Goal: Task Accomplishment & Management: Manage account settings

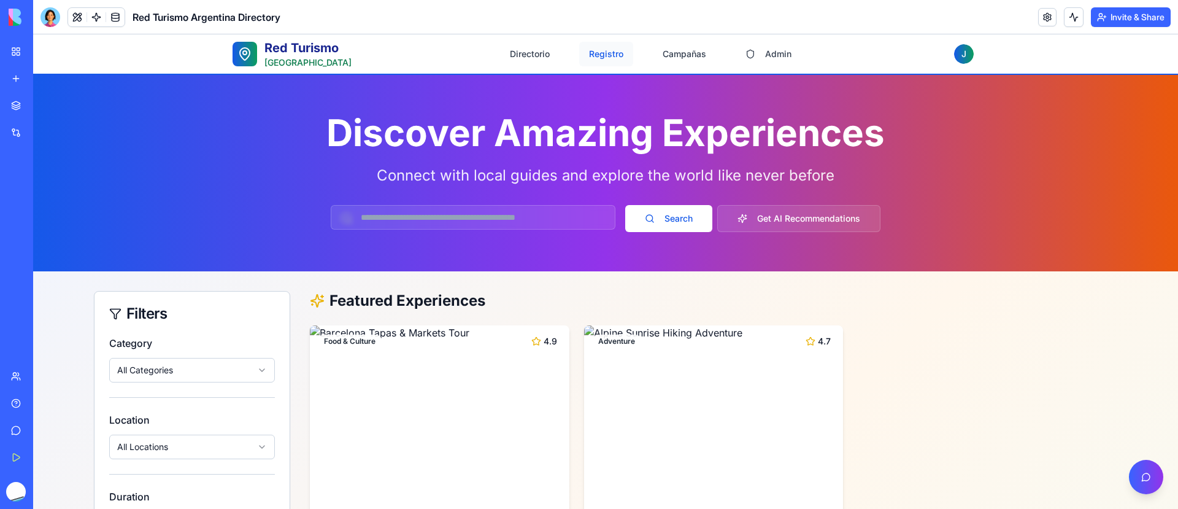
click at [608, 57] on button "Registro" at bounding box center [606, 54] width 54 height 25
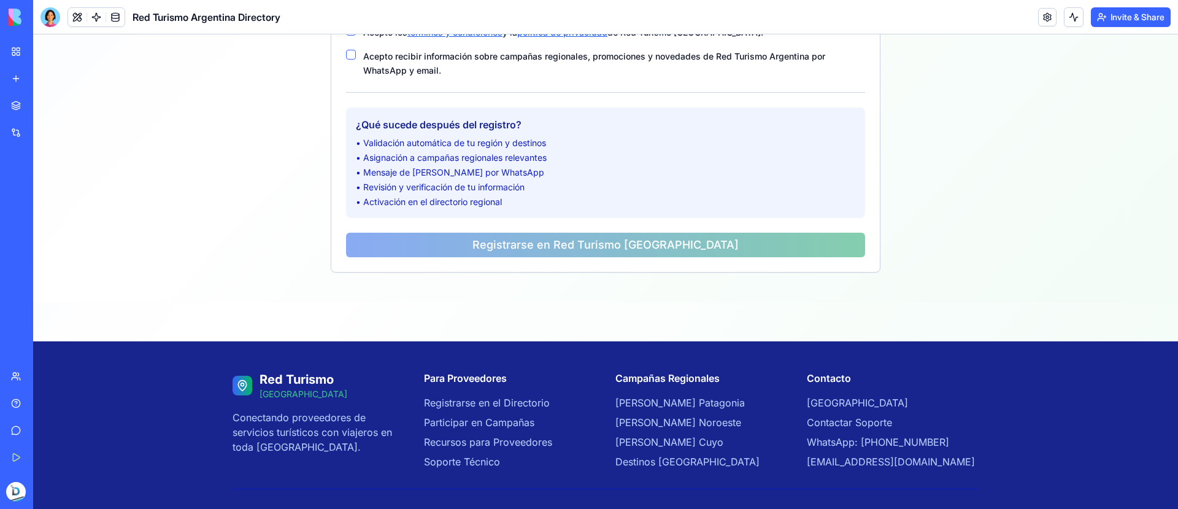
scroll to position [773, 0]
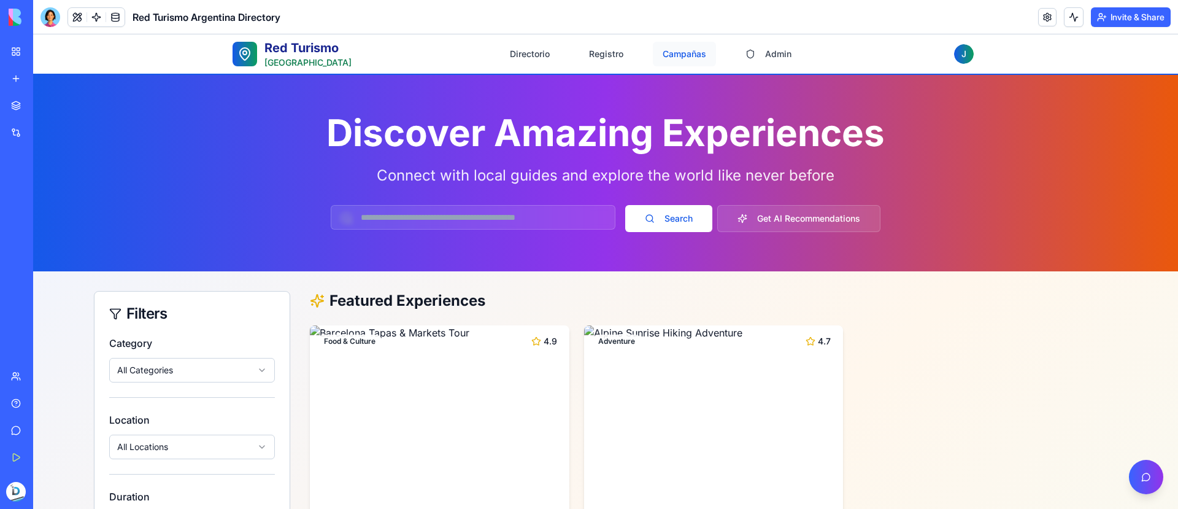
click at [676, 58] on button "Campañas" at bounding box center [684, 54] width 63 height 25
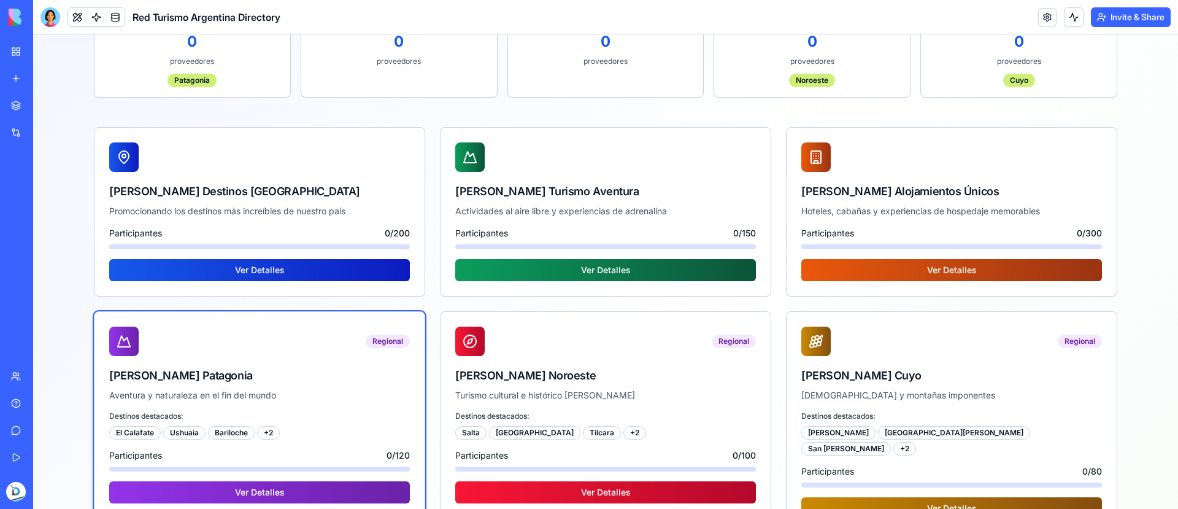
scroll to position [388, 0]
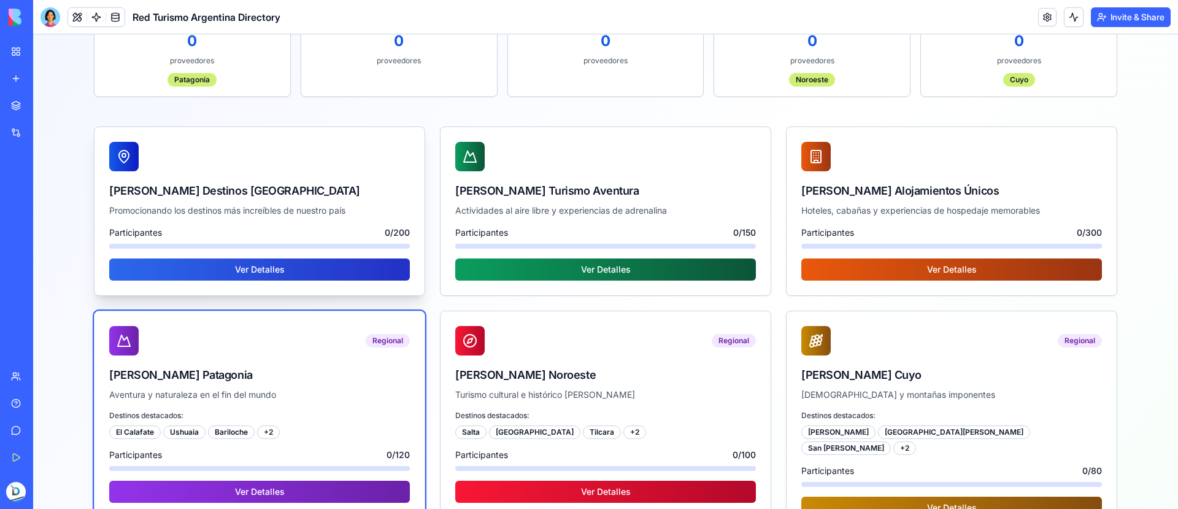
click at [291, 261] on button "Ver Detalles" at bounding box center [259, 269] width 301 height 22
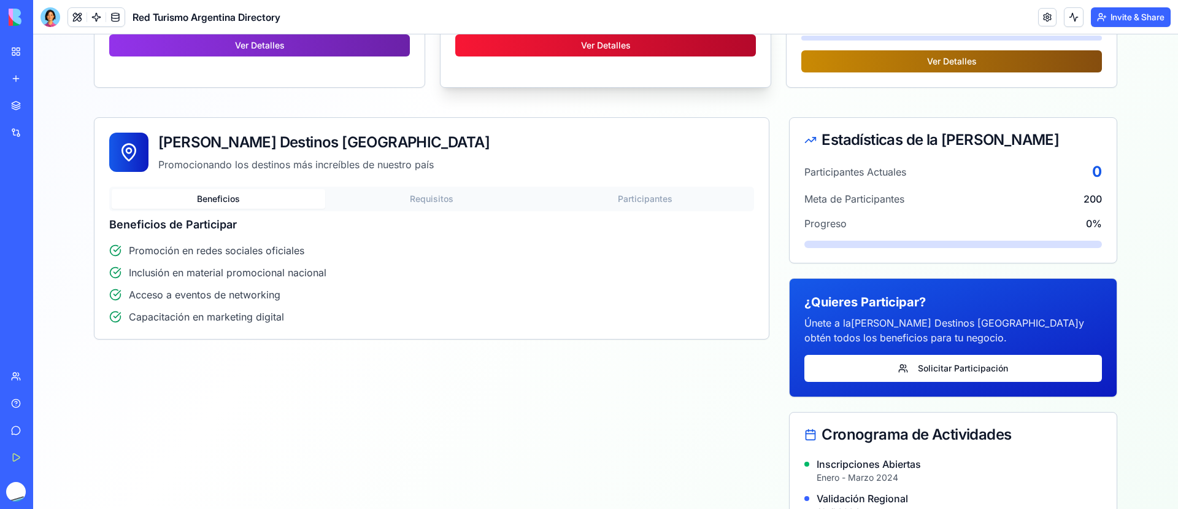
scroll to position [836, 0]
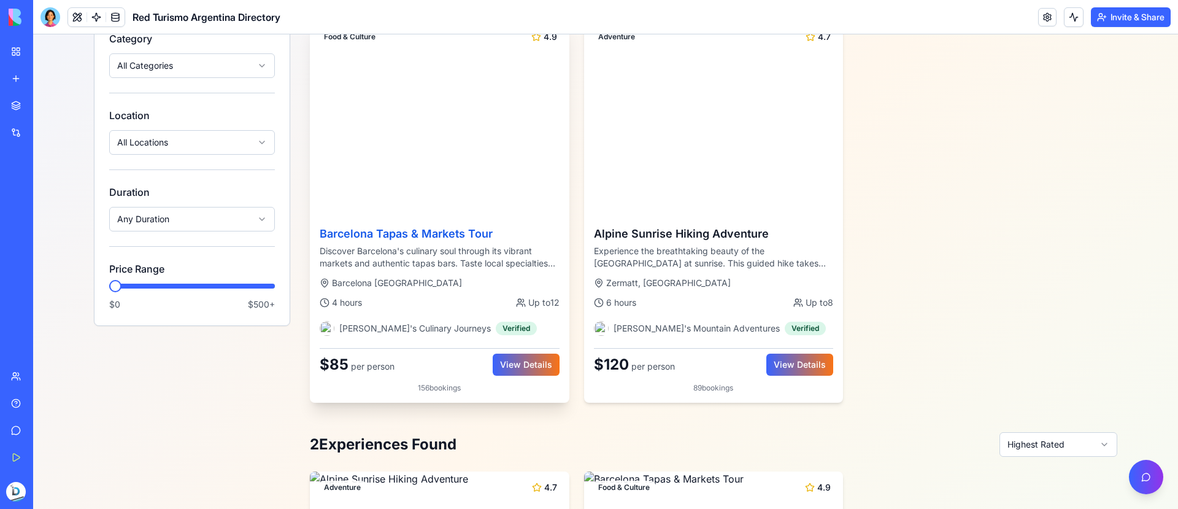
scroll to position [305, 0]
click at [393, 230] on h3 "Barcelona Tapas & Markets Tour" at bounding box center [440, 233] width 240 height 17
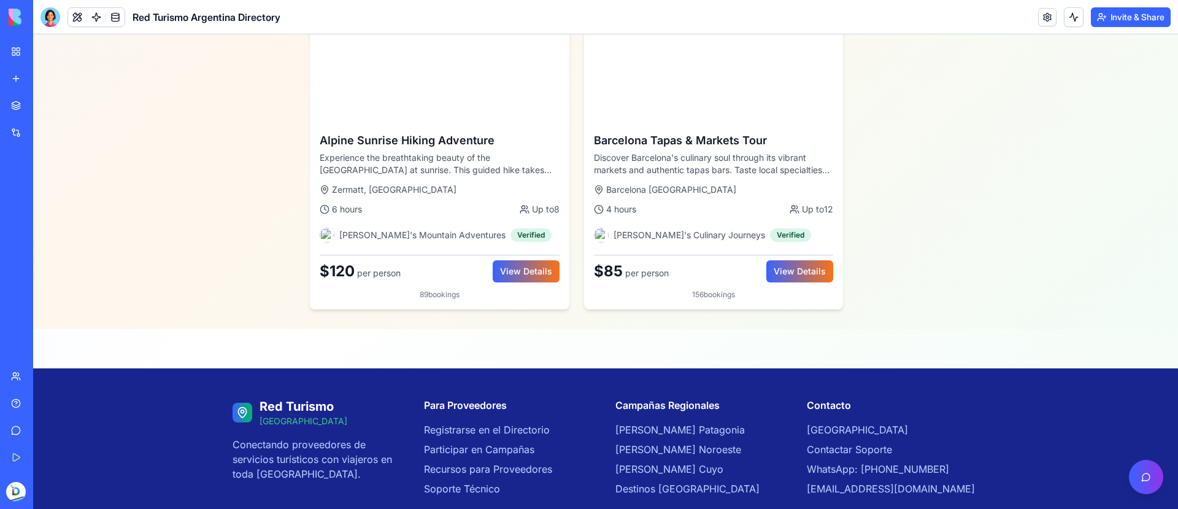
scroll to position [677, 0]
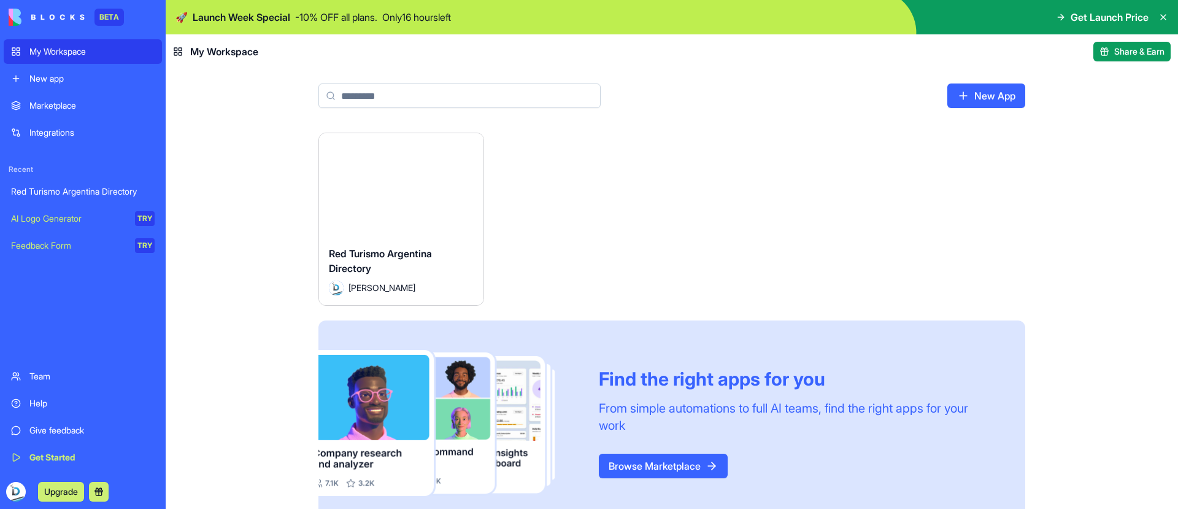
click at [86, 197] on div "Red Turismo Argentina Directory" at bounding box center [83, 191] width 144 height 12
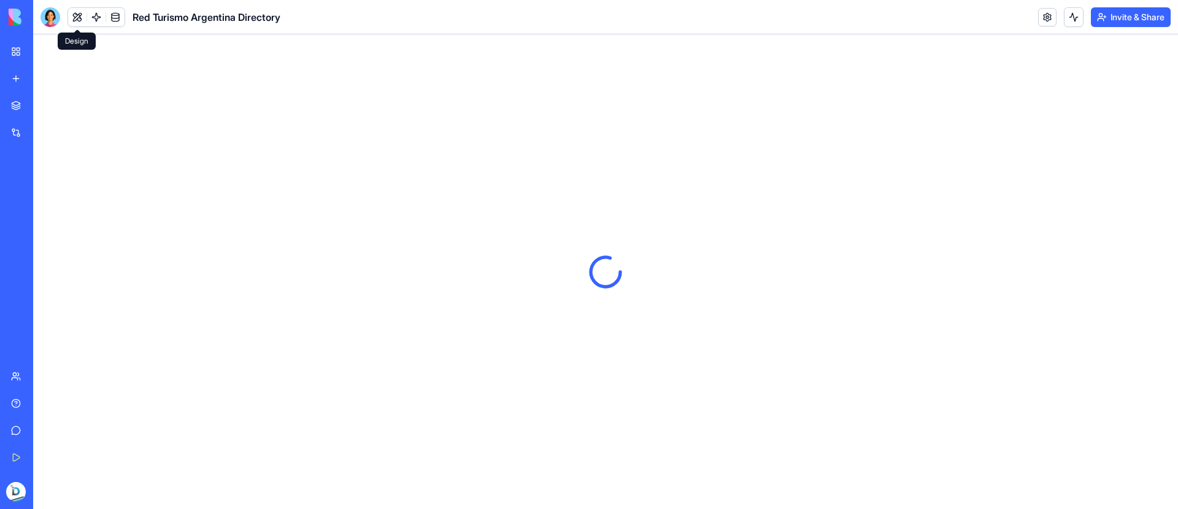
click at [81, 21] on button at bounding box center [77, 17] width 18 height 18
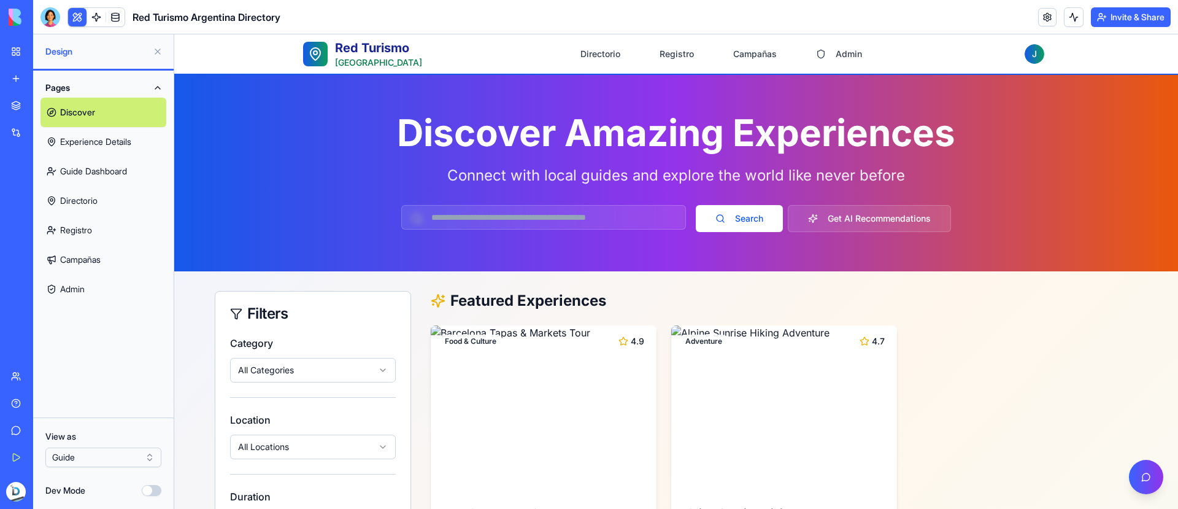
click at [113, 286] on link "Admin" at bounding box center [103, 288] width 126 height 29
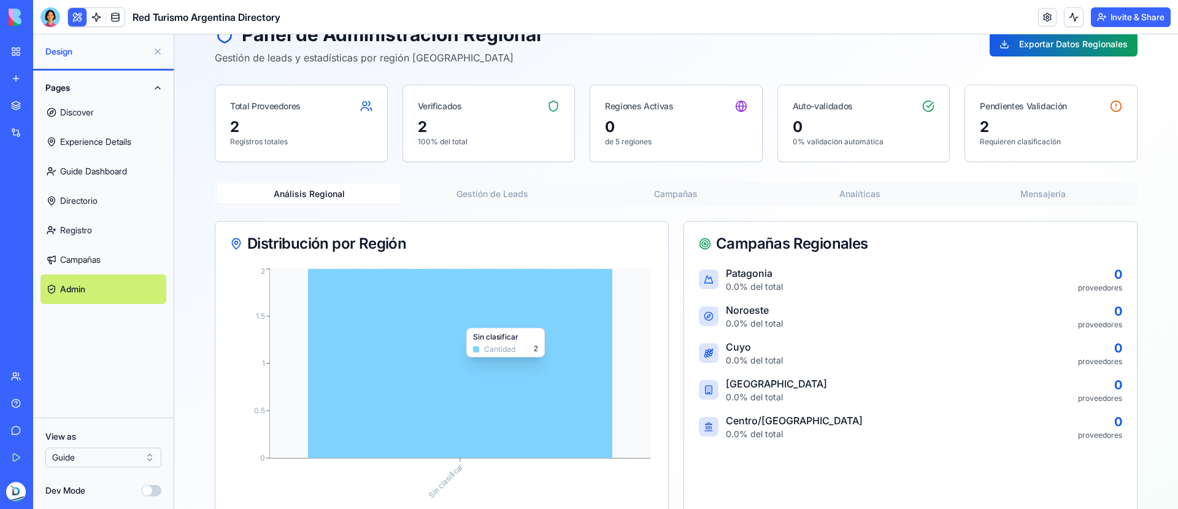
scroll to position [73, 0]
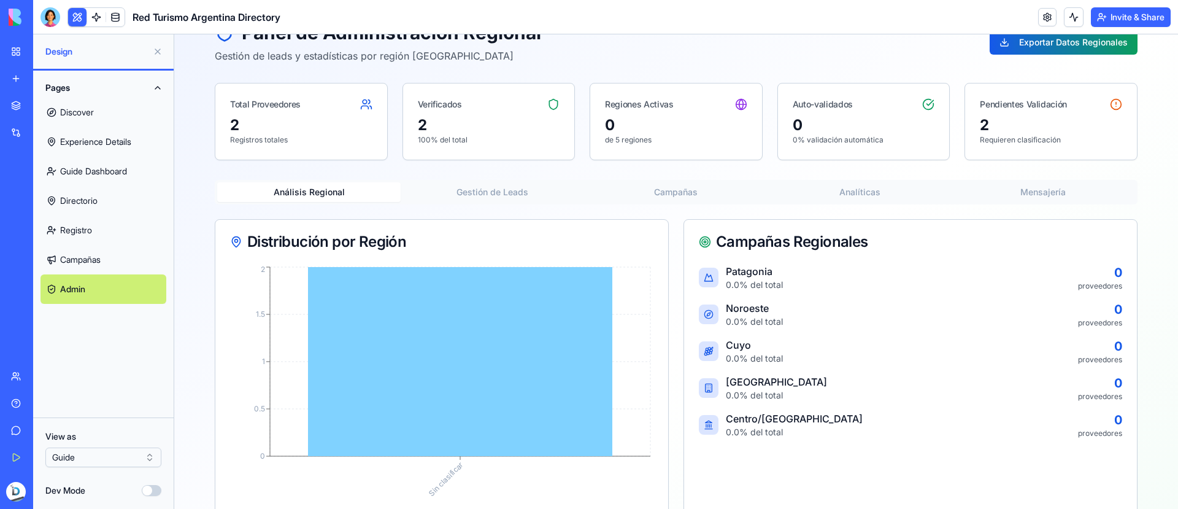
click at [511, 193] on button "Gestión de Leads" at bounding box center [492, 192] width 183 height 20
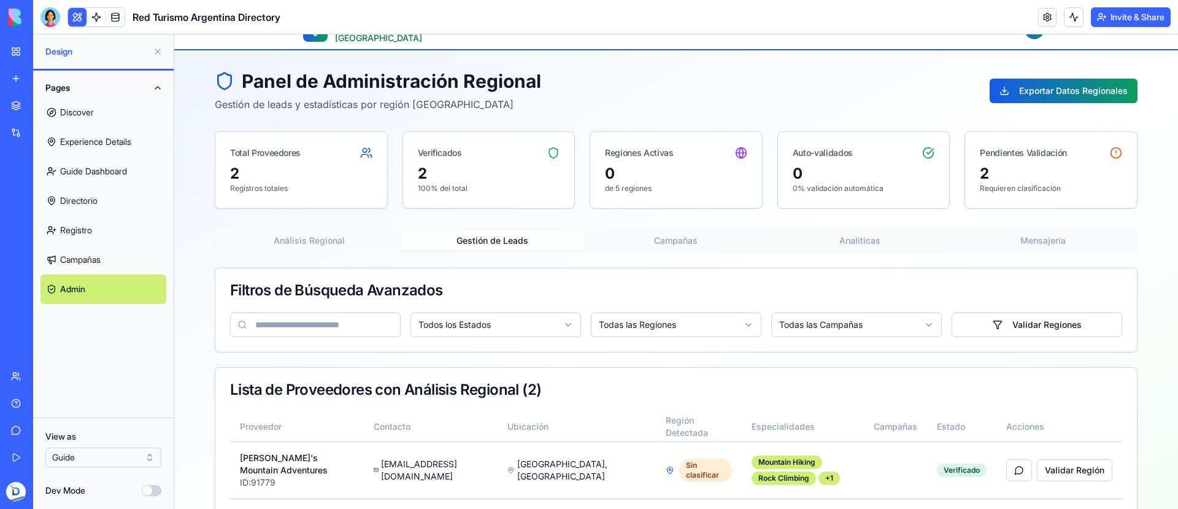
scroll to position [0, 0]
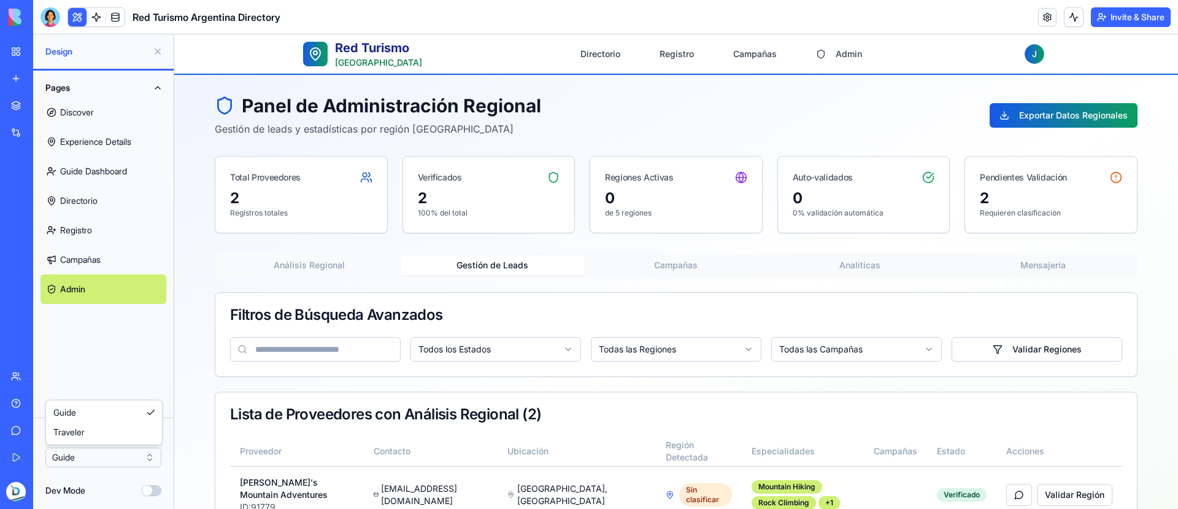
click at [132, 456] on html "BETA My Workspace New app Marketplace Integrations Recent Red Turismo Argentina…" at bounding box center [589, 254] width 1178 height 509
click at [122, 450] on html "BETA My Workspace New app Marketplace Integrations Recent Red Turismo Argentina…" at bounding box center [589, 254] width 1178 height 509
click at [93, 21] on link at bounding box center [96, 17] width 18 height 18
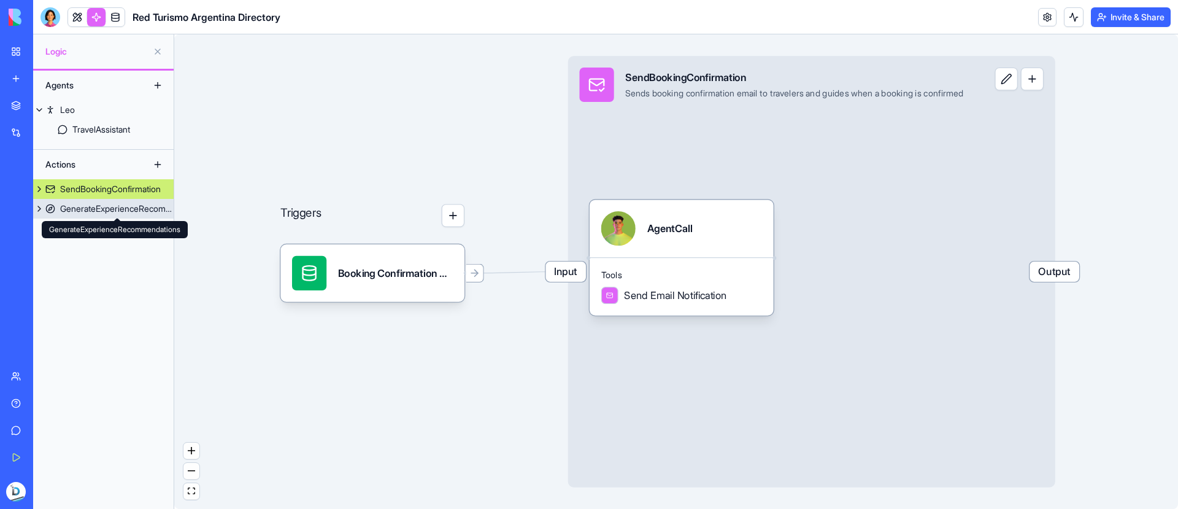
click at [83, 217] on link "GenerateExperienceRecommendations" at bounding box center [103, 209] width 140 height 20
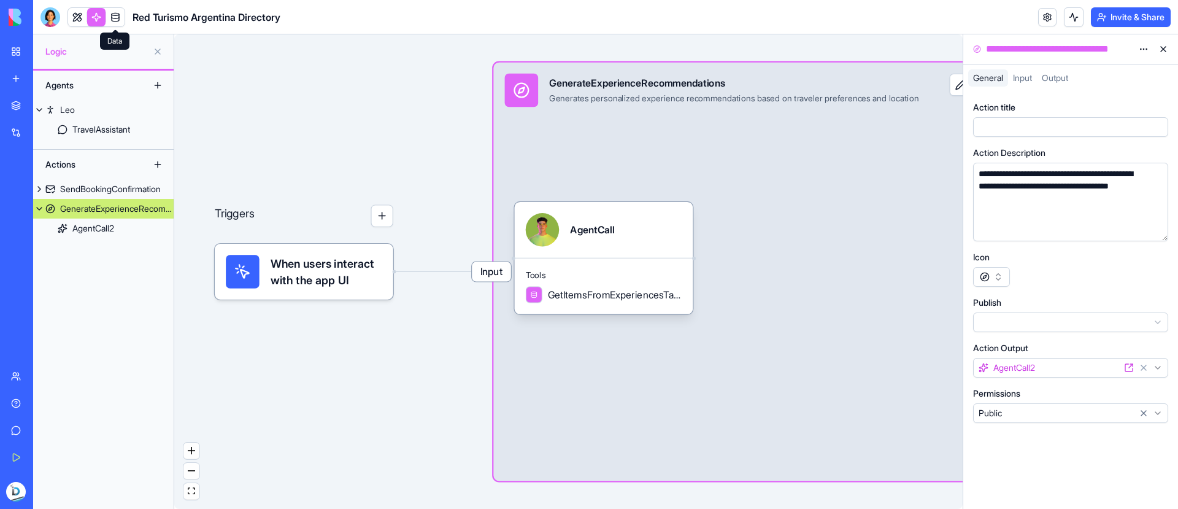
click at [120, 16] on link at bounding box center [115, 17] width 18 height 18
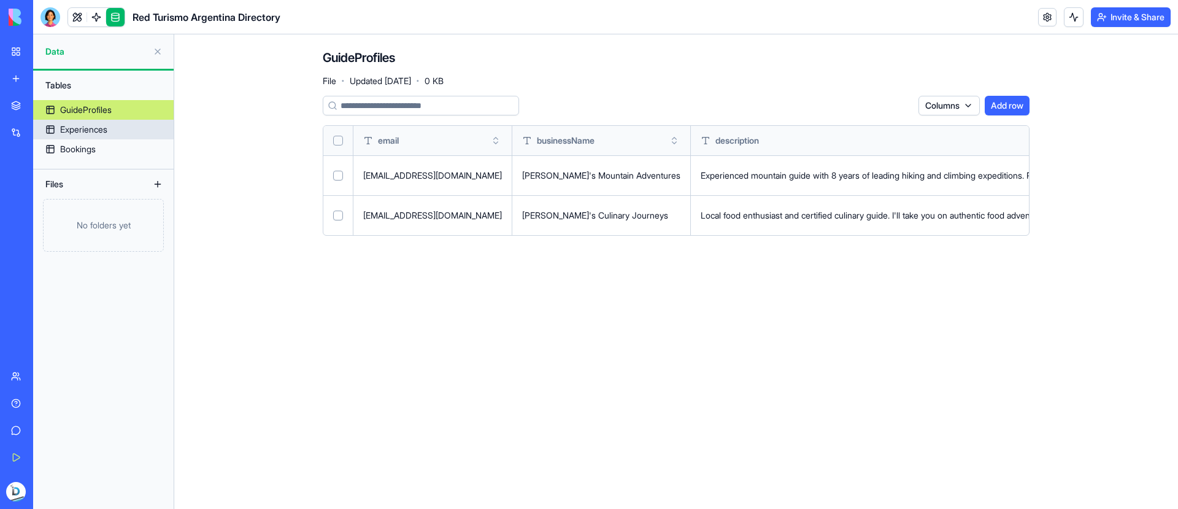
click at [89, 133] on div "Experiences" at bounding box center [83, 129] width 47 height 12
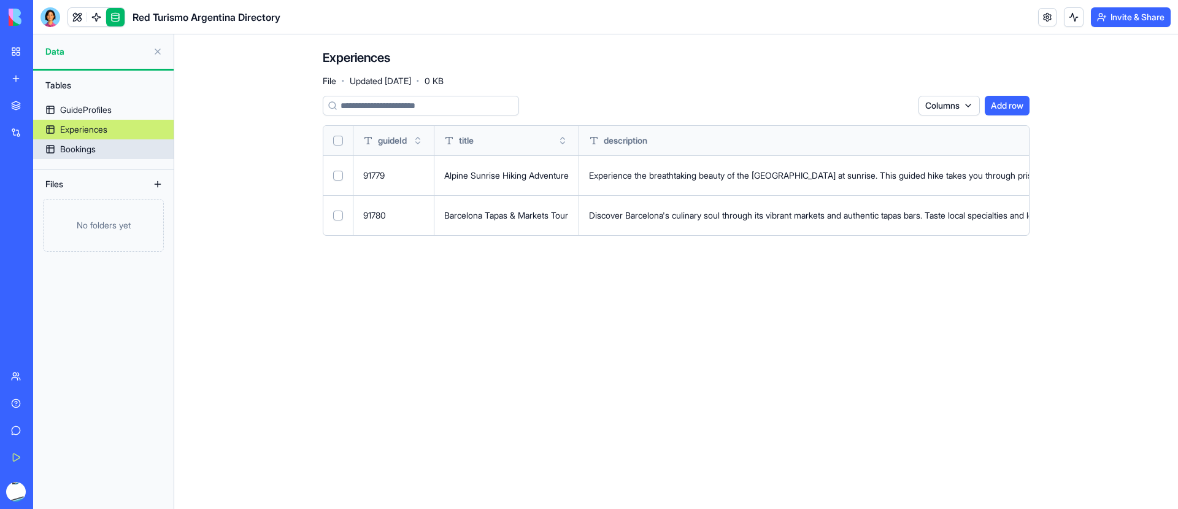
click at [115, 144] on link "Bookings" at bounding box center [103, 149] width 140 height 20
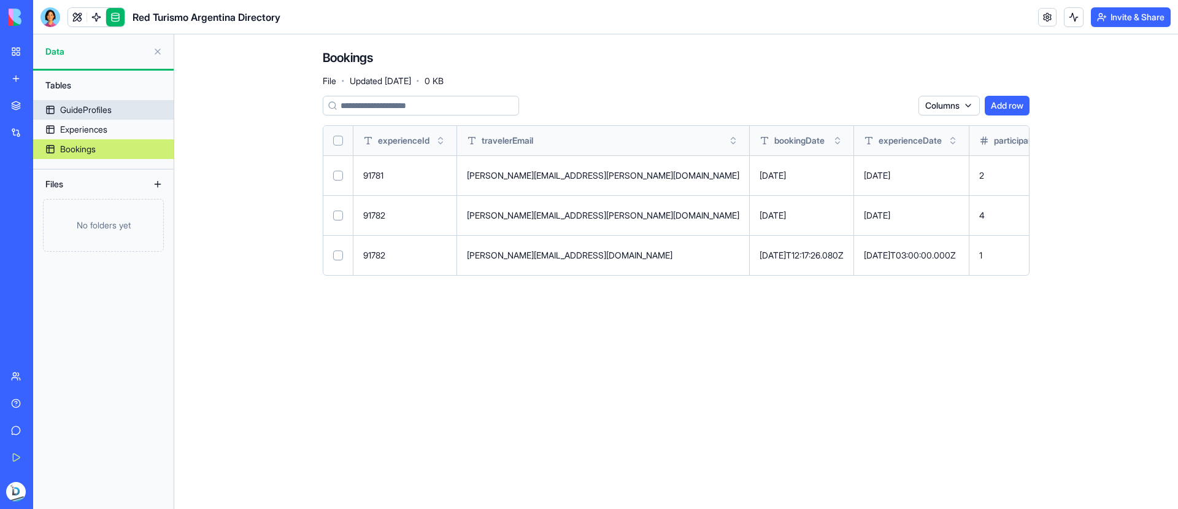
click at [88, 108] on div "GuideProfiles" at bounding box center [86, 110] width 52 height 12
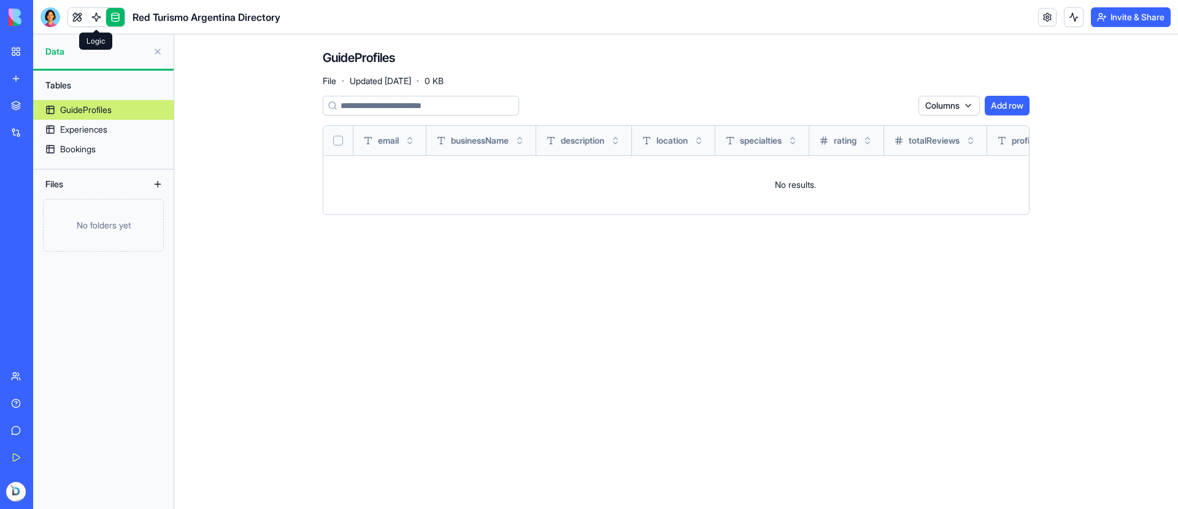
click at [98, 23] on link at bounding box center [96, 17] width 18 height 18
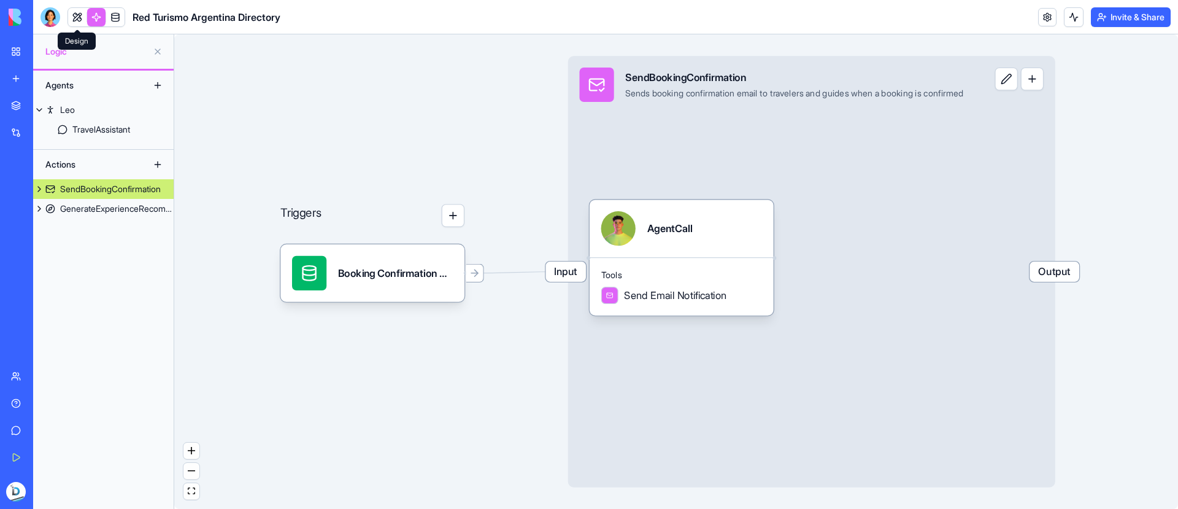
click at [75, 19] on link at bounding box center [77, 17] width 18 height 18
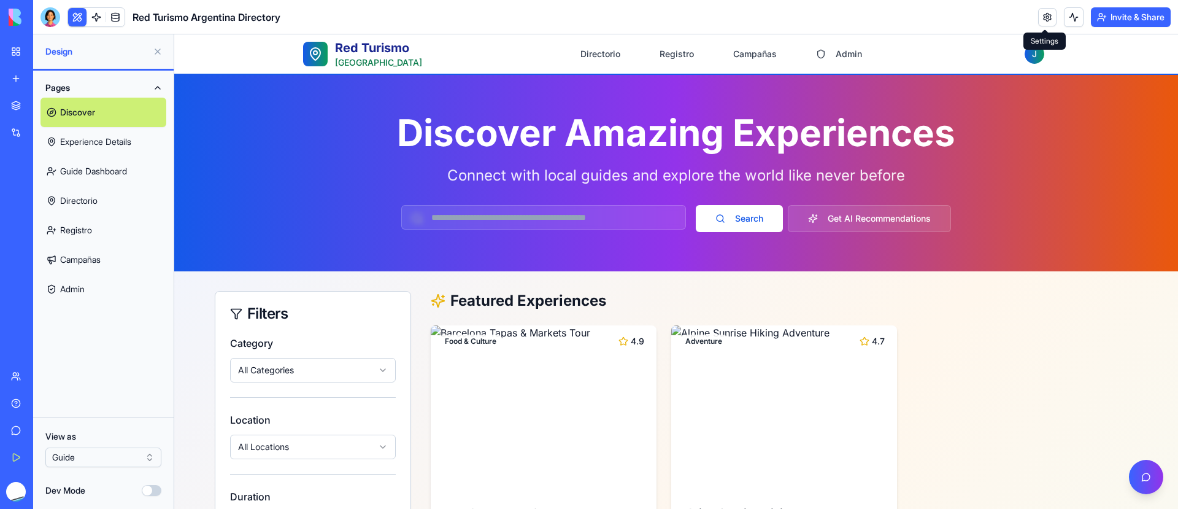
click at [1032, 10] on header "Red Turismo Argentina Directory Invite & Share" at bounding box center [605, 17] width 1145 height 34
click at [1039, 12] on link at bounding box center [1047, 17] width 18 height 18
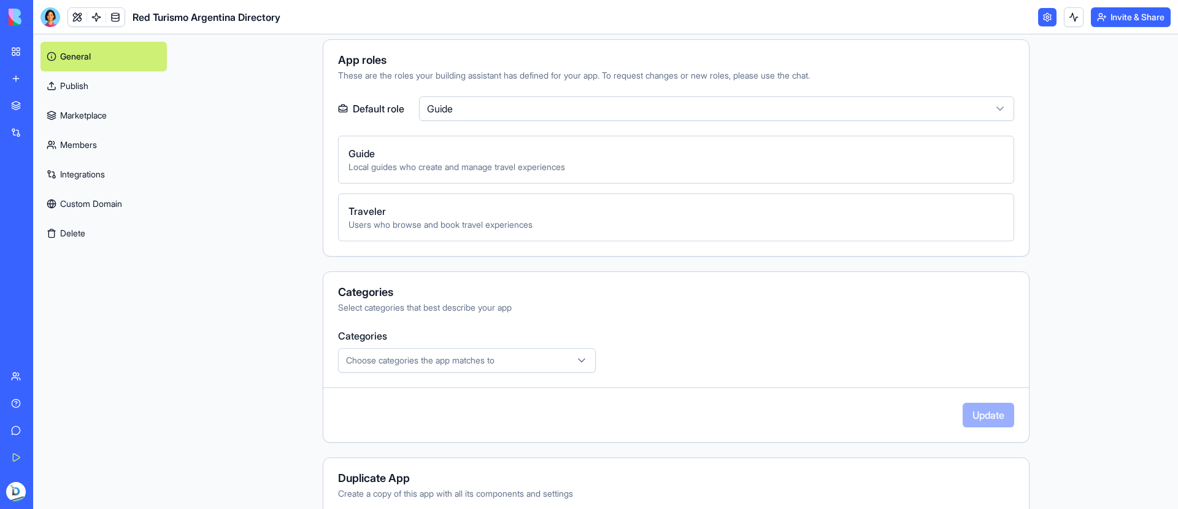
scroll to position [470, 0]
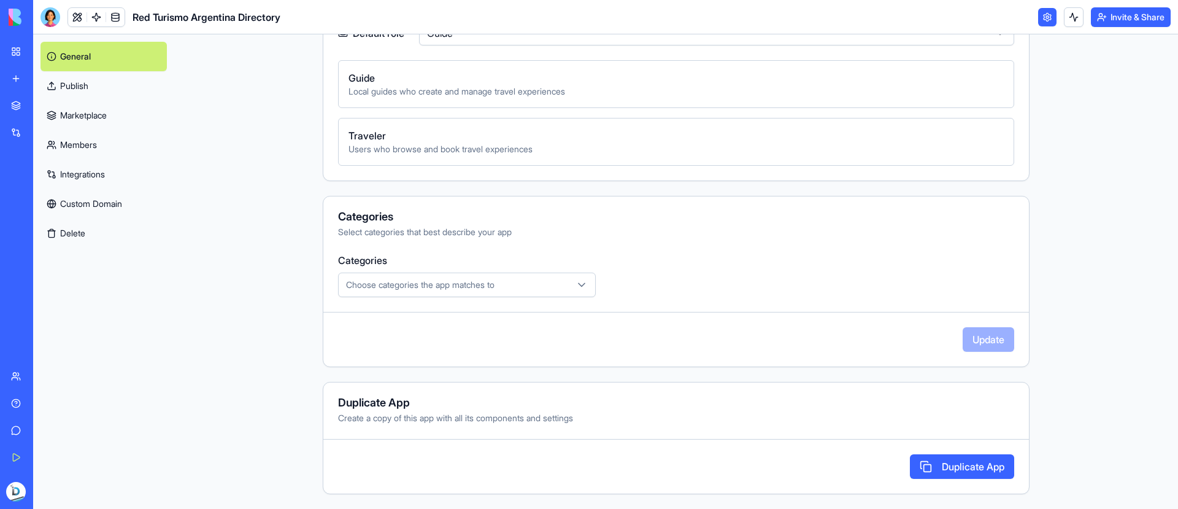
click at [471, 281] on span "Choose categories the app matches to" at bounding box center [420, 284] width 148 height 12
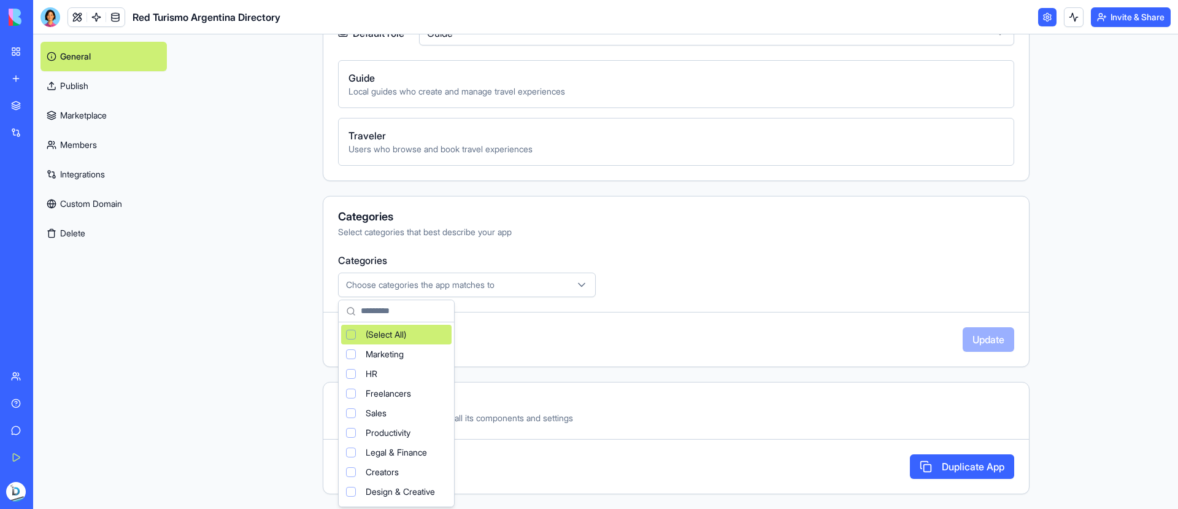
click at [566, 305] on html "**********" at bounding box center [589, 254] width 1178 height 509
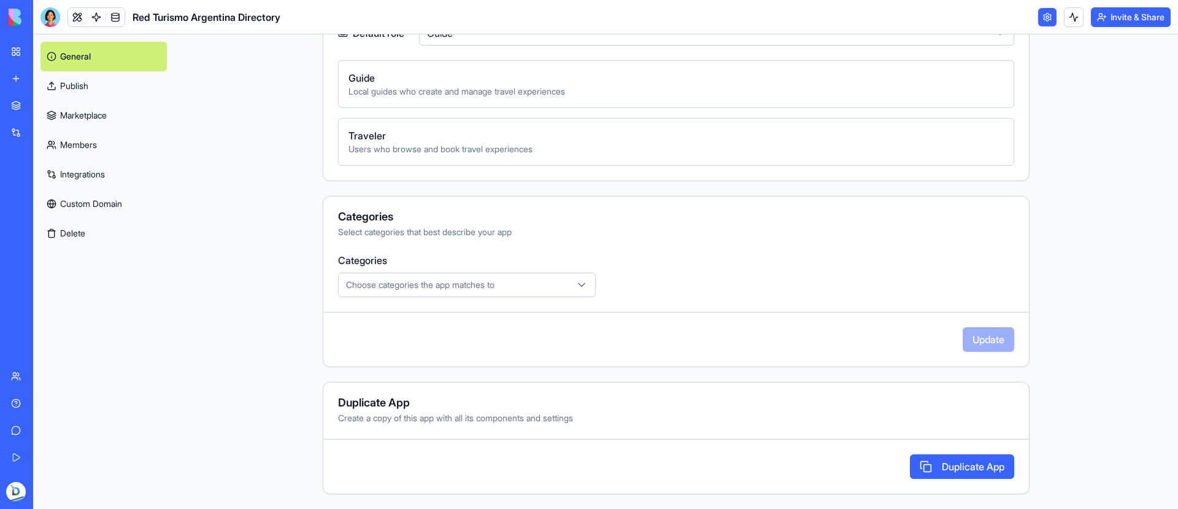
click at [519, 272] on button "Choose categories the app matches to" at bounding box center [467, 284] width 258 height 25
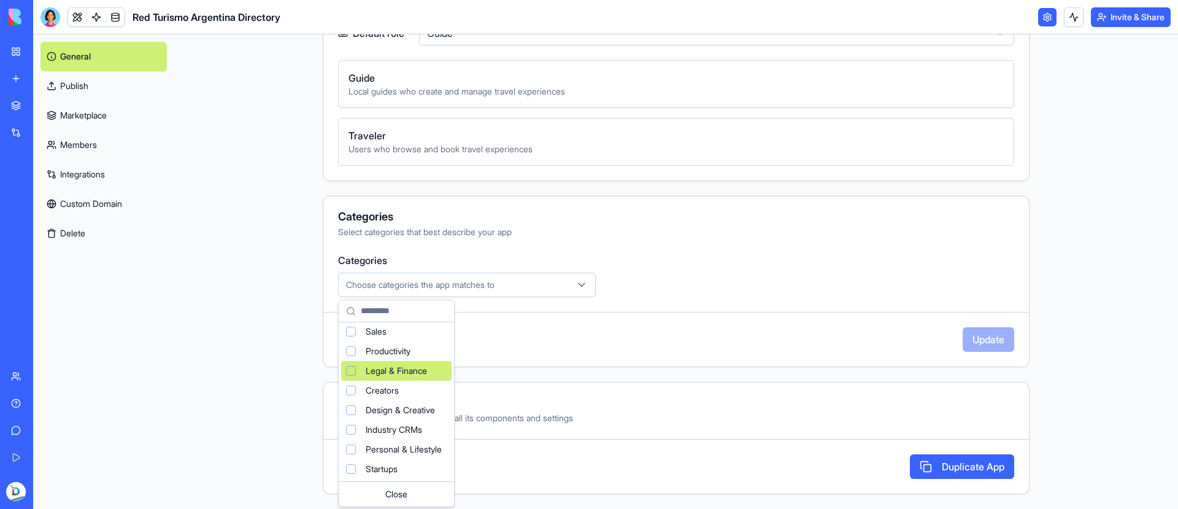
scroll to position [0, 0]
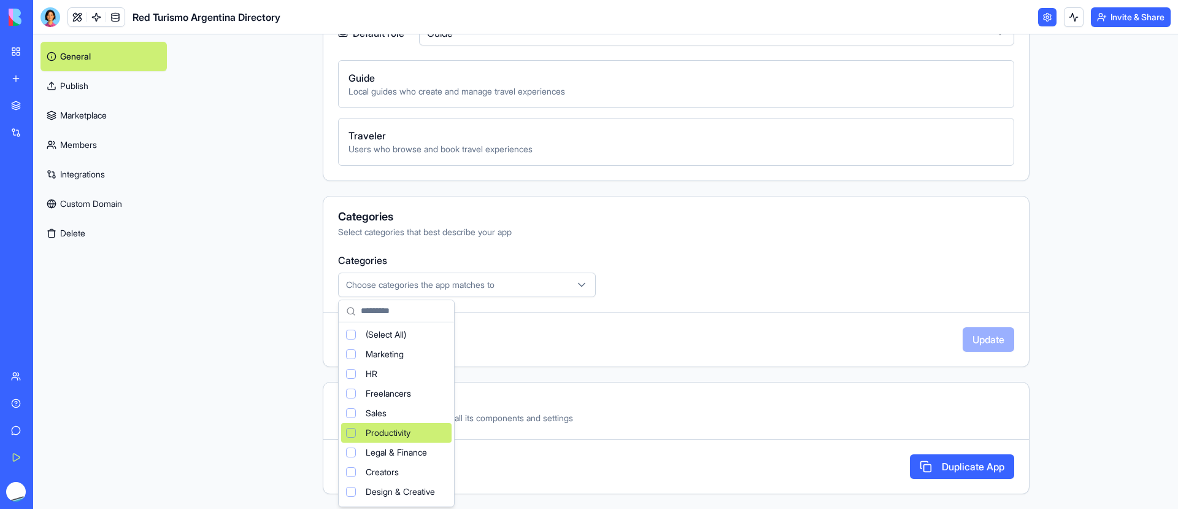
click at [605, 347] on html "**********" at bounding box center [589, 254] width 1178 height 509
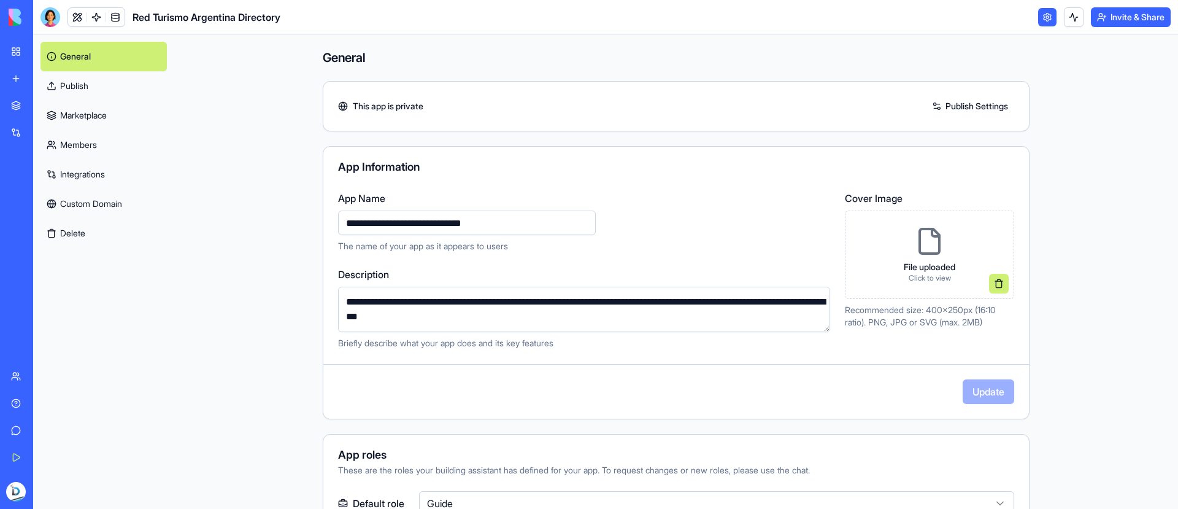
click at [125, 114] on link "Marketplace" at bounding box center [103, 115] width 126 height 29
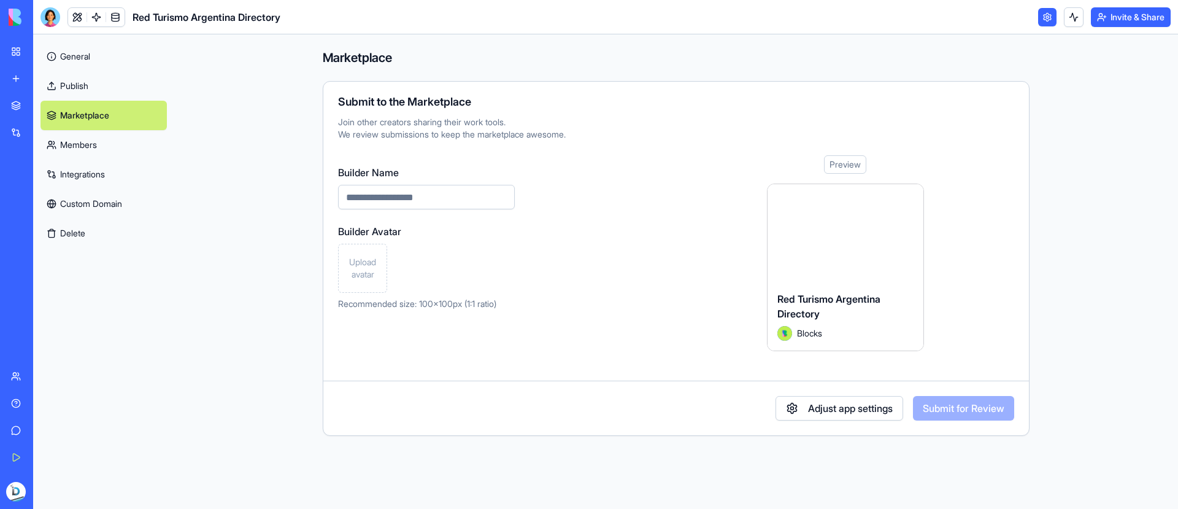
click at [127, 158] on link "Members" at bounding box center [103, 144] width 126 height 29
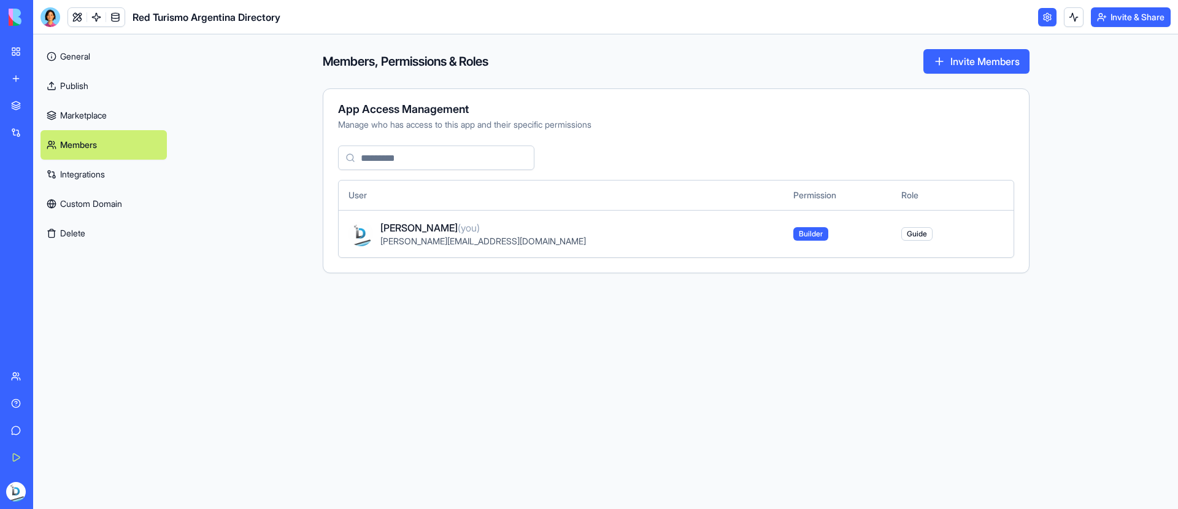
click at [93, 57] on link "General" at bounding box center [103, 56] width 126 height 29
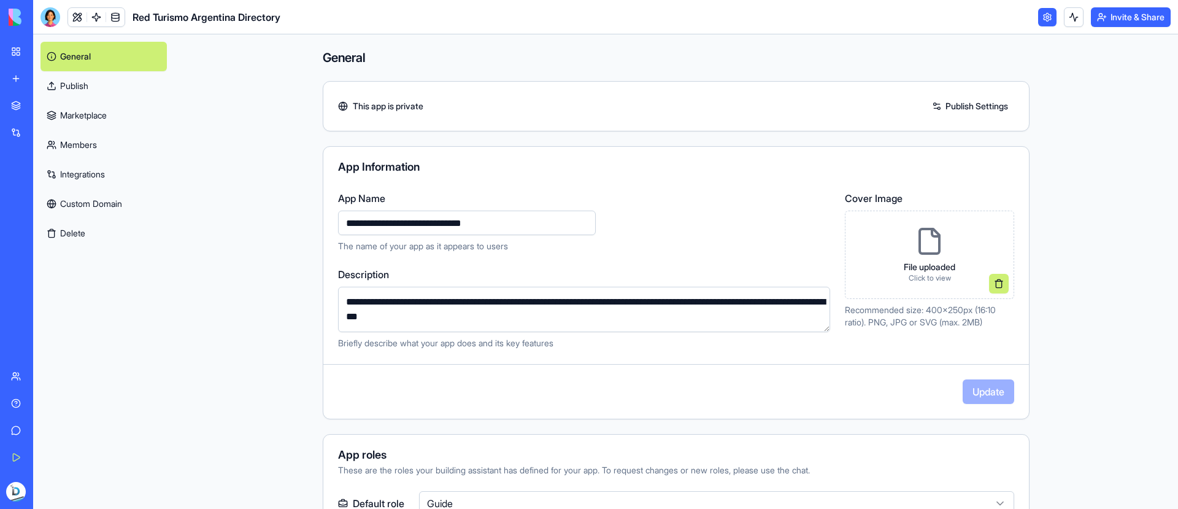
click at [735, 209] on div "**********" at bounding box center [584, 221] width 492 height 61
click at [75, 18] on link at bounding box center [77, 17] width 18 height 18
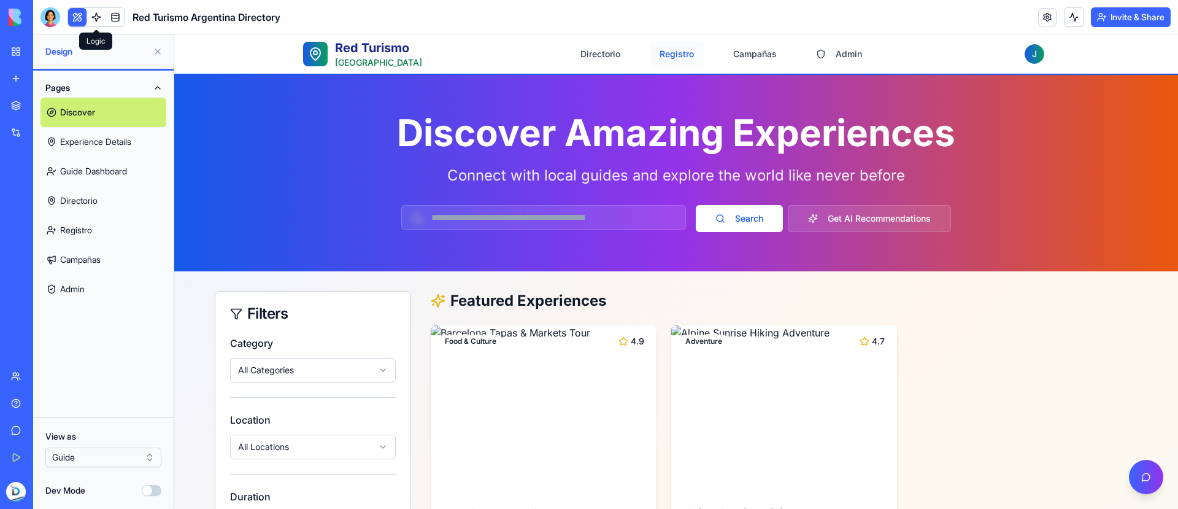
click at [680, 58] on button "Registro" at bounding box center [677, 54] width 54 height 25
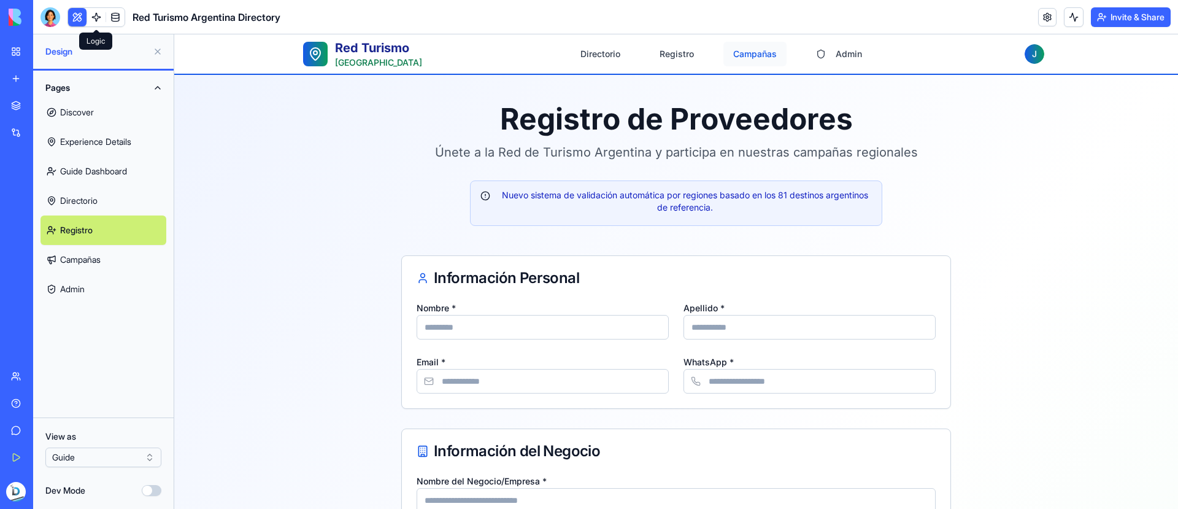
click at [745, 56] on button "Campañas" at bounding box center [754, 54] width 63 height 25
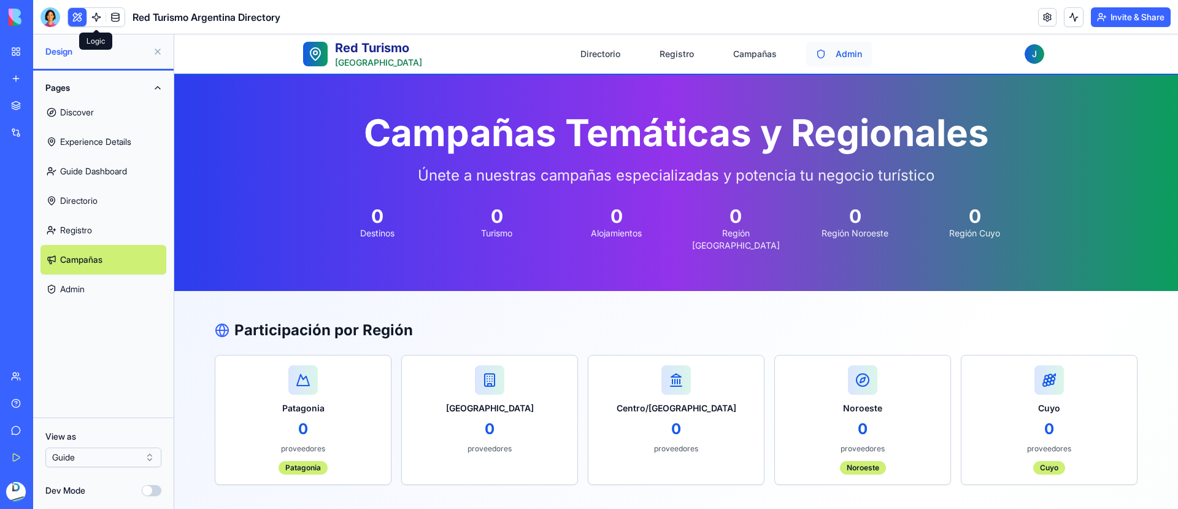
click at [846, 60] on button "Admin" at bounding box center [839, 54] width 66 height 25
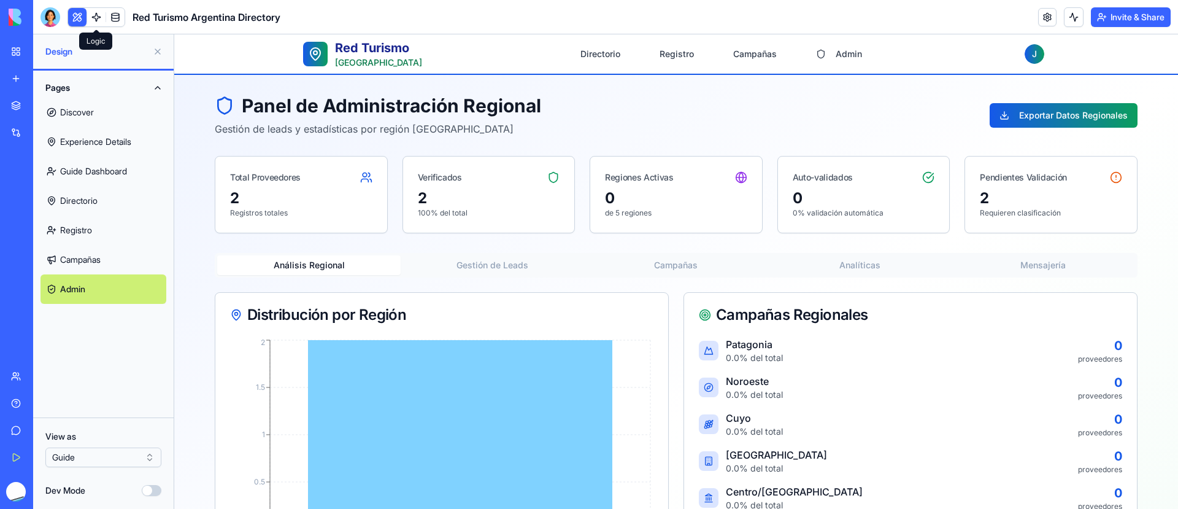
click at [120, 109] on link "Discover" at bounding box center [103, 112] width 126 height 29
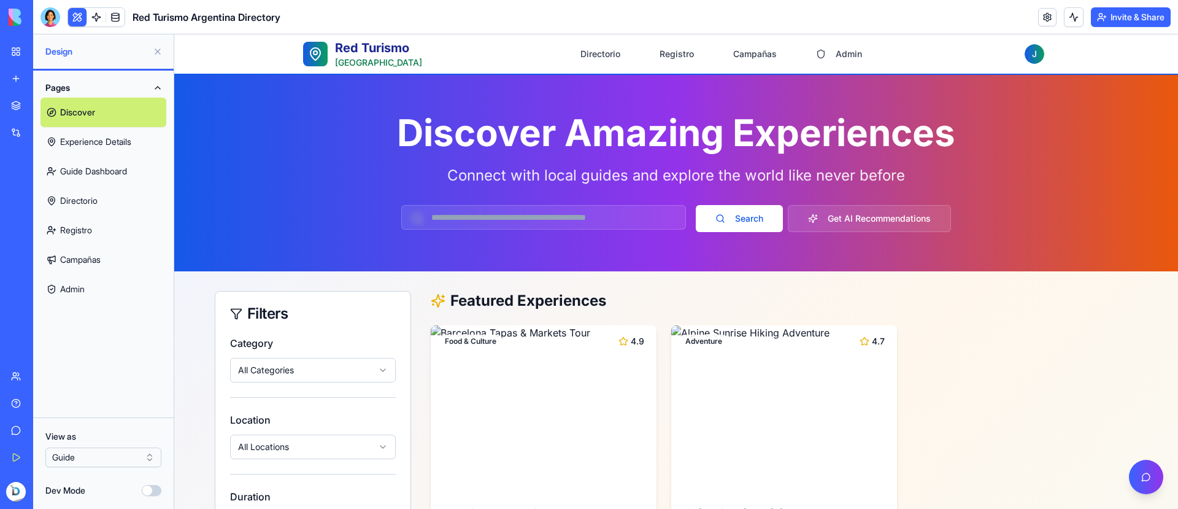
click at [156, 54] on button at bounding box center [158, 52] width 20 height 20
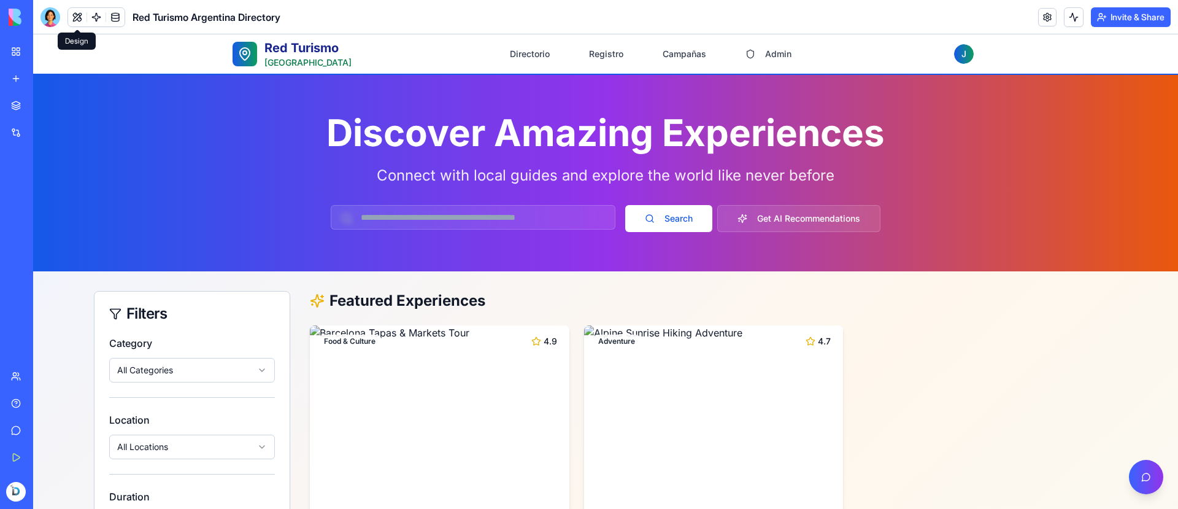
click at [71, 20] on button at bounding box center [77, 17] width 18 height 18
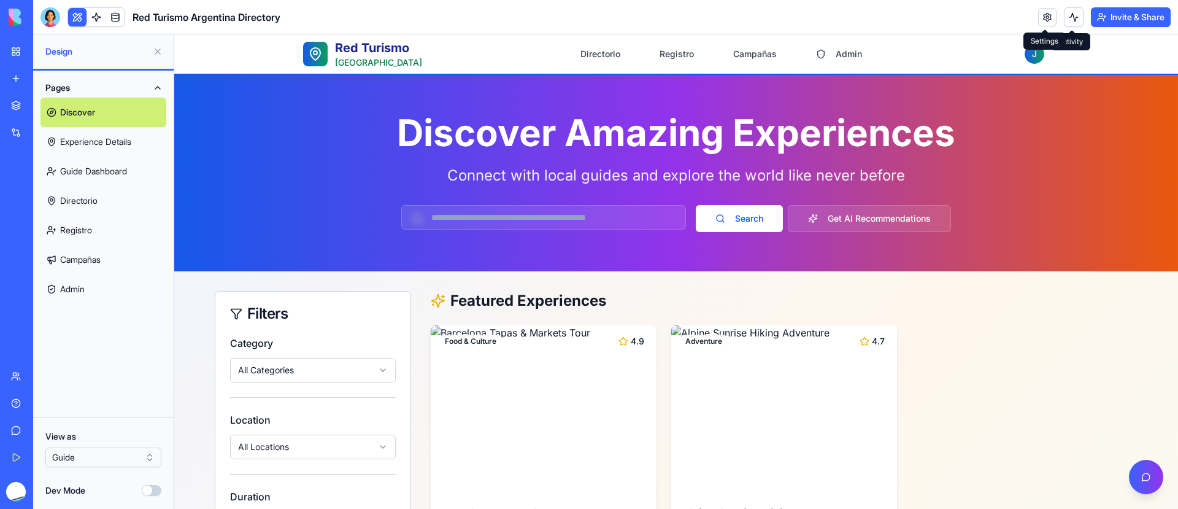
click at [1051, 21] on link at bounding box center [1047, 17] width 18 height 18
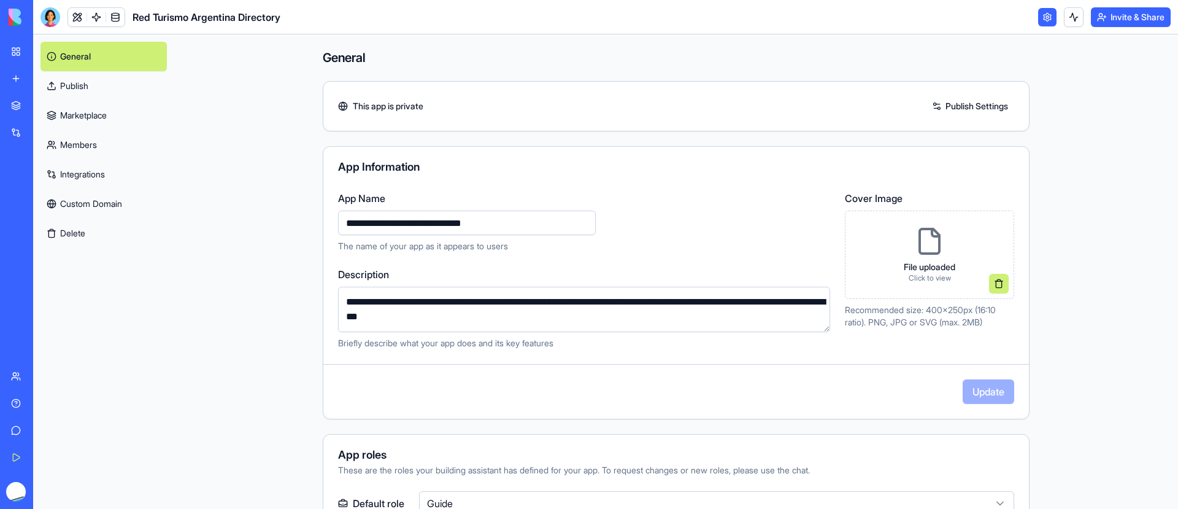
click at [95, 126] on link "Marketplace" at bounding box center [103, 115] width 126 height 29
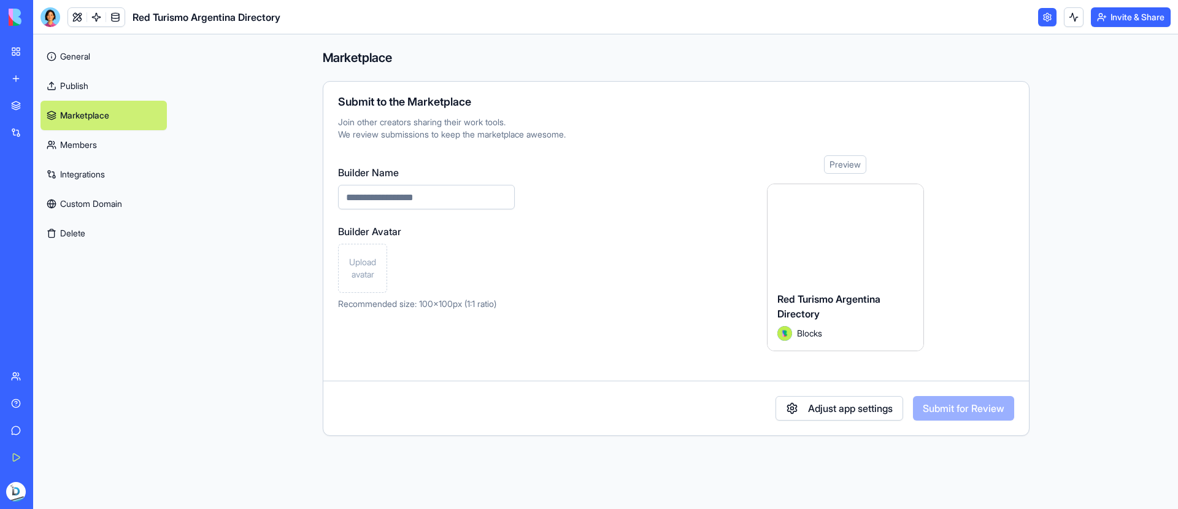
click at [125, 152] on link "Members" at bounding box center [103, 144] width 126 height 29
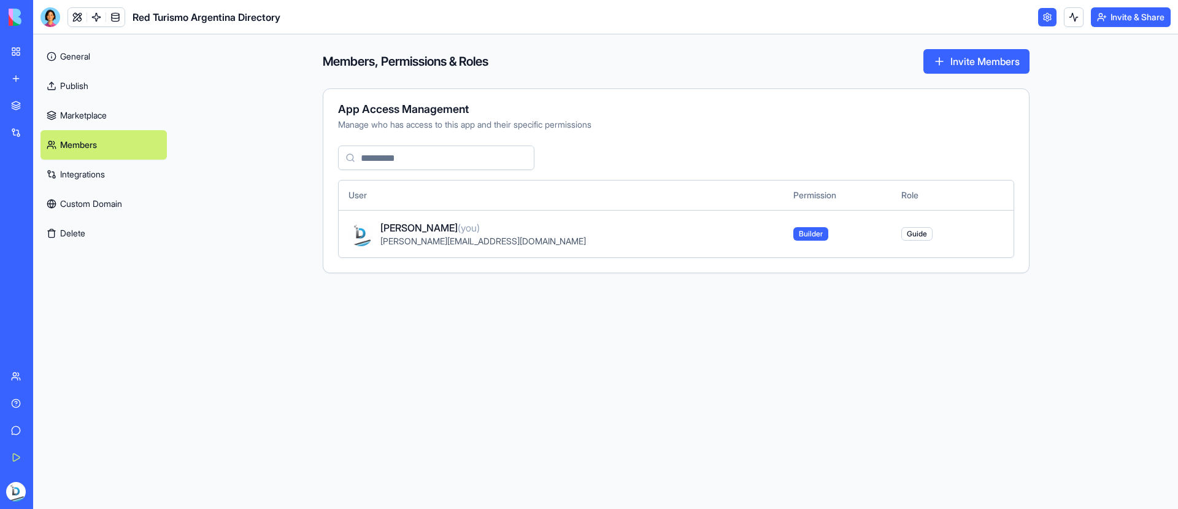
click at [53, 485] on button "Upgrade" at bounding box center [61, 492] width 46 height 20
click at [56, 497] on button "Upgrade" at bounding box center [61, 492] width 46 height 20
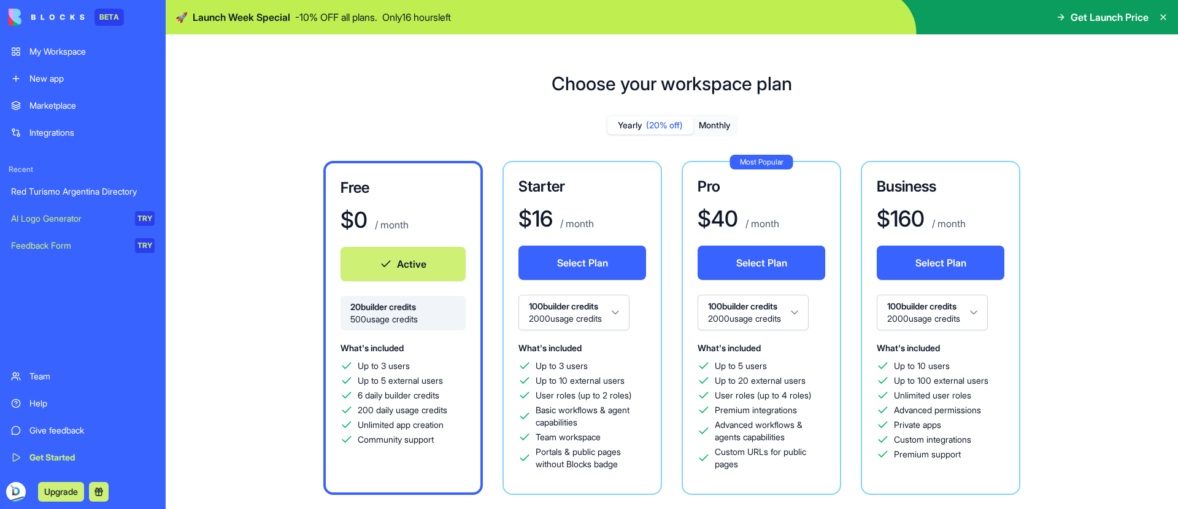
click at [612, 389] on span "User roles (up to 2 roles)" at bounding box center [584, 395] width 96 height 12
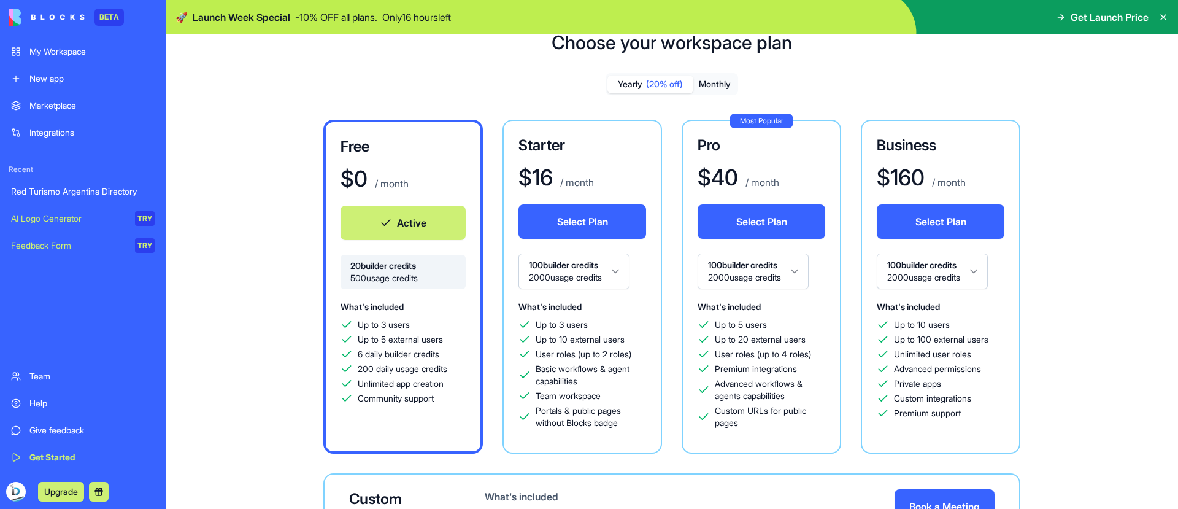
scroll to position [42, 0]
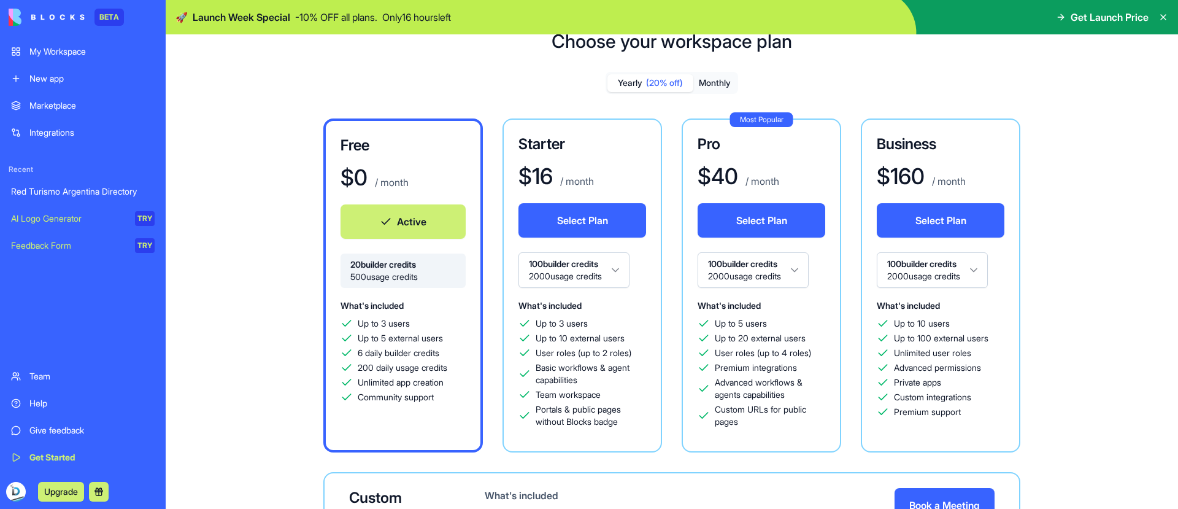
click at [434, 18] on p "Only 16 hours left" at bounding box center [416, 17] width 69 height 15
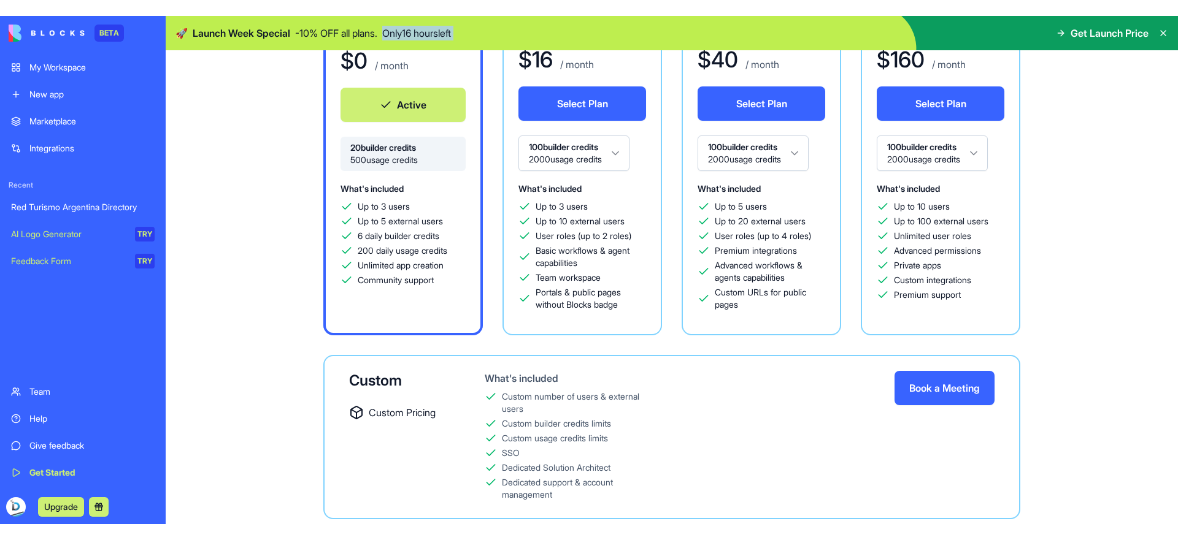
scroll to position [0, 0]
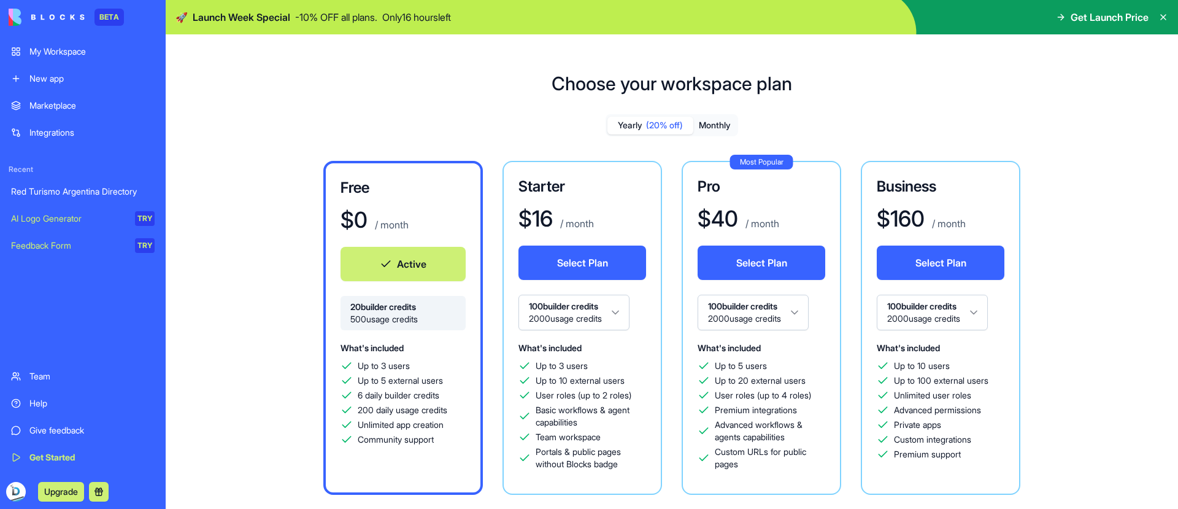
click at [355, 24] on p "- 10 % OFF all plans." at bounding box center [336, 17] width 82 height 15
click at [325, 16] on p "- 10 % OFF all plans." at bounding box center [336, 17] width 82 height 15
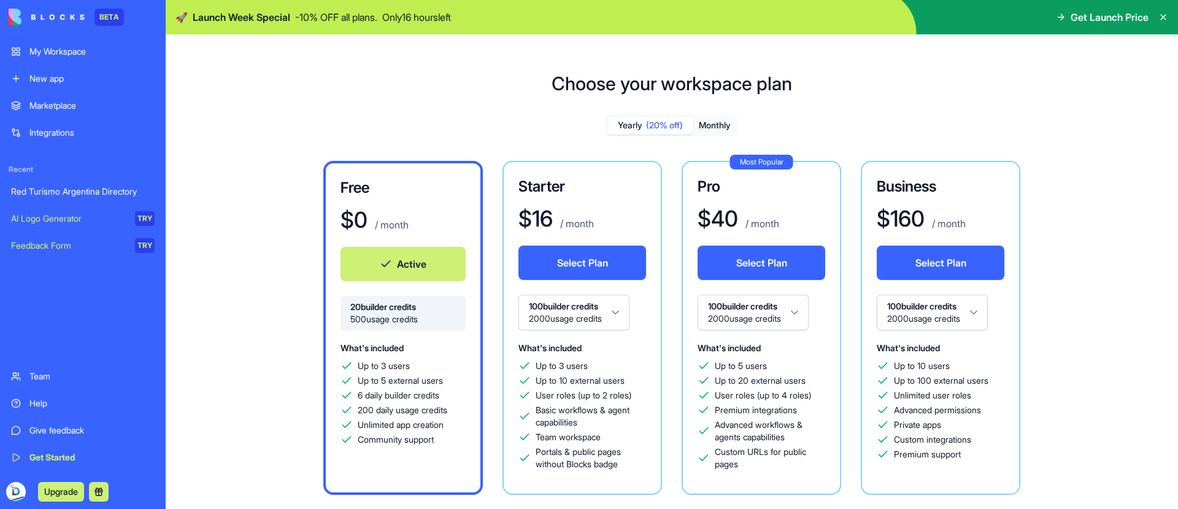
click at [267, 15] on span "Launch Week Special" at bounding box center [242, 17] width 98 height 15
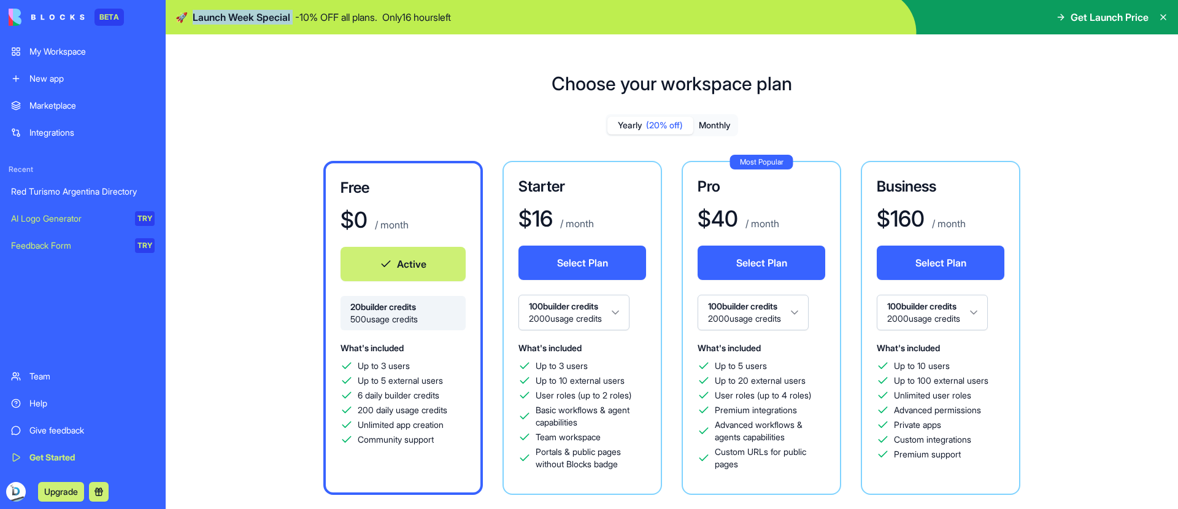
click at [267, 15] on span "Launch Week Special" at bounding box center [242, 17] width 98 height 15
click at [445, 15] on p "Only 16 hours left" at bounding box center [416, 17] width 69 height 15
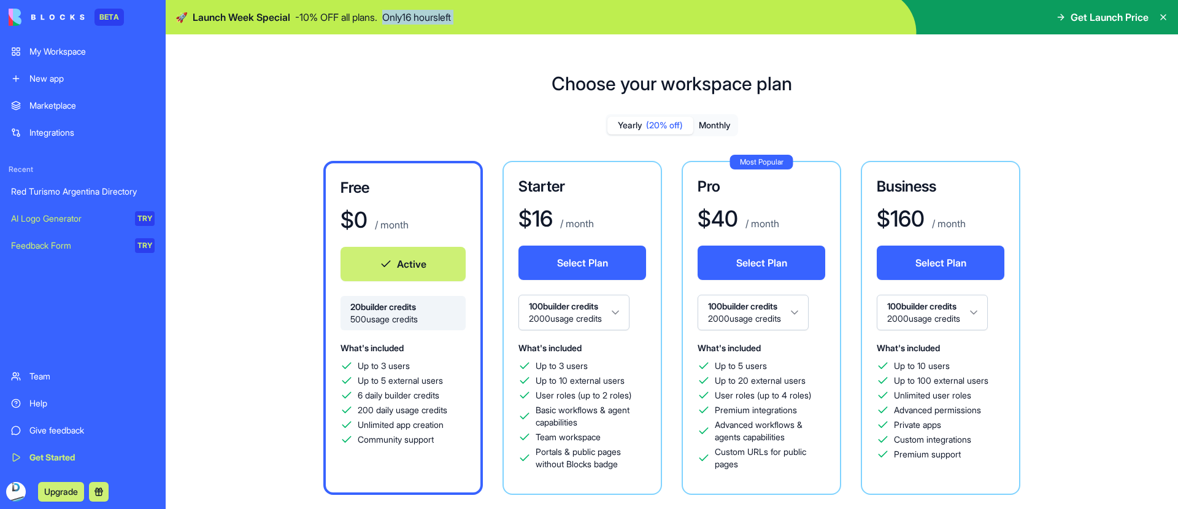
click at [451, 21] on p "Only 16 hours left" at bounding box center [416, 17] width 69 height 15
click at [99, 56] on div "My Workspace" at bounding box center [91, 51] width 125 height 12
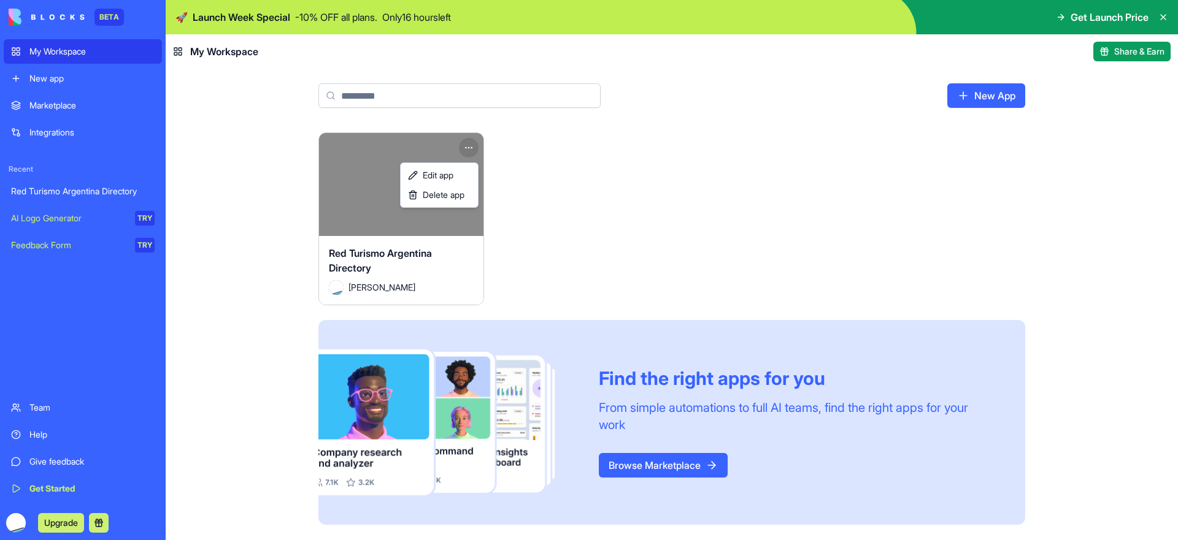
click at [465, 150] on html "BETA My Workspace New app Marketplace Integrations Recent Red Turismo Argentina…" at bounding box center [589, 270] width 1178 height 540
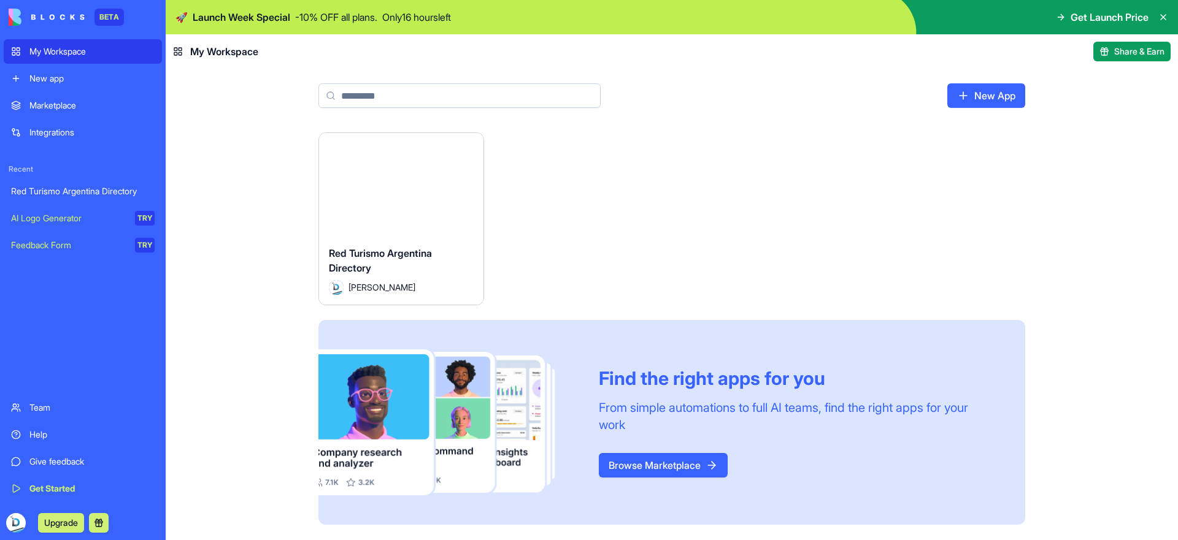
click at [428, 150] on html "BETA My Workspace New app Marketplace Integrations Recent Red Turismo Argentina…" at bounding box center [589, 270] width 1178 height 540
click at [418, 156] on div "Launch" at bounding box center [401, 184] width 164 height 103
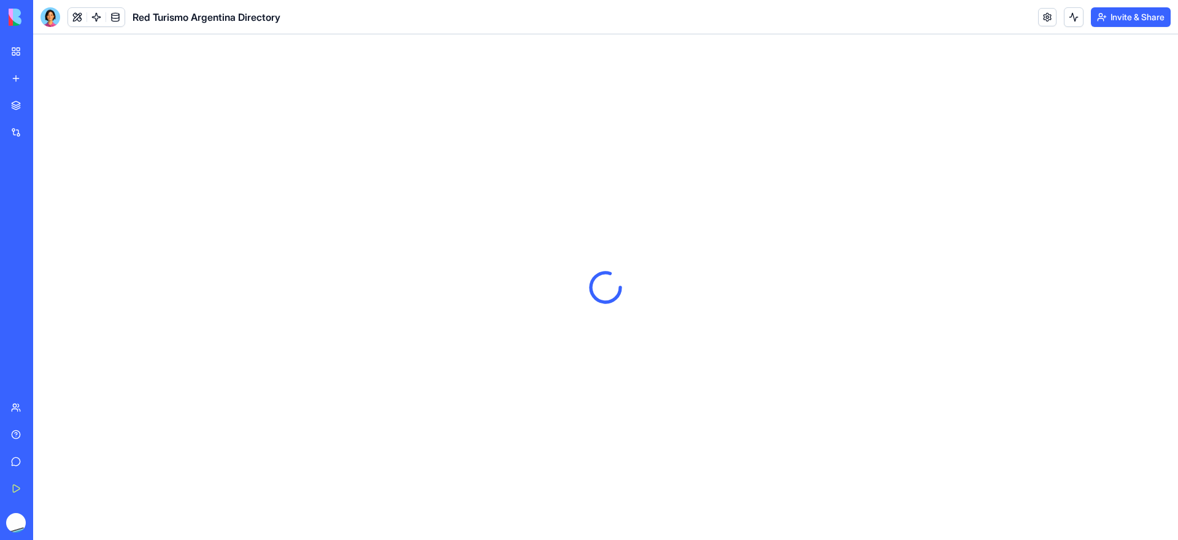
click at [1136, 20] on button "Invite & Share" at bounding box center [1131, 17] width 80 height 20
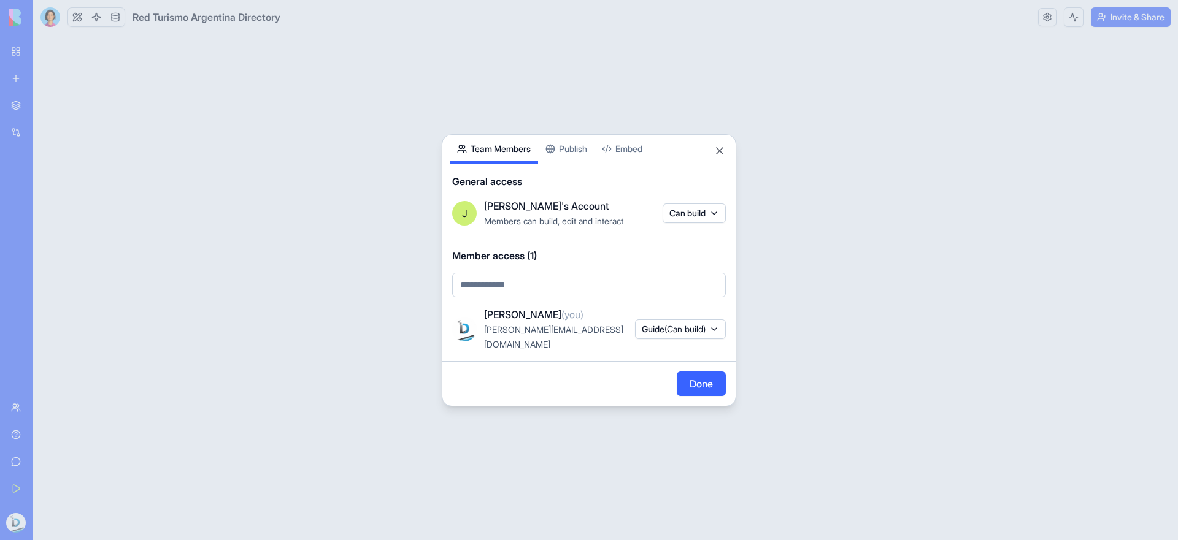
click at [550, 291] on body "BETA My Workspace New app Marketplace Integrations Recent Red Turismo Argentina…" at bounding box center [589, 270] width 1178 height 540
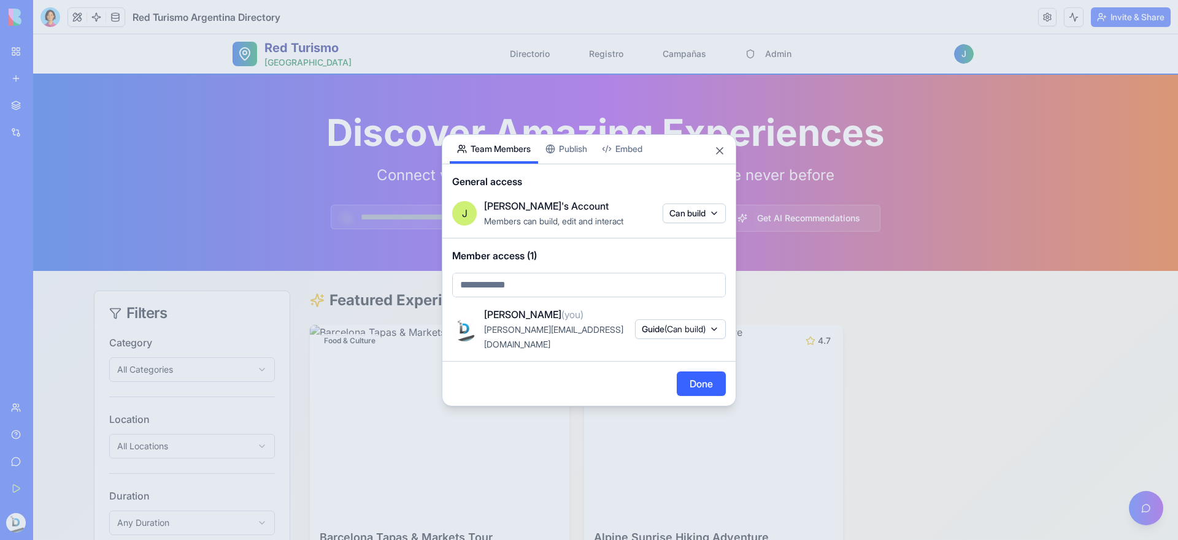
paste input "**********"
type input "**********"
click at [563, 320] on span "dinocesano@gmail.com" at bounding box center [569, 319] width 161 height 15
click at [562, 300] on body "**********" at bounding box center [589, 270] width 1178 height 540
click at [616, 166] on div at bounding box center [589, 270] width 1178 height 540
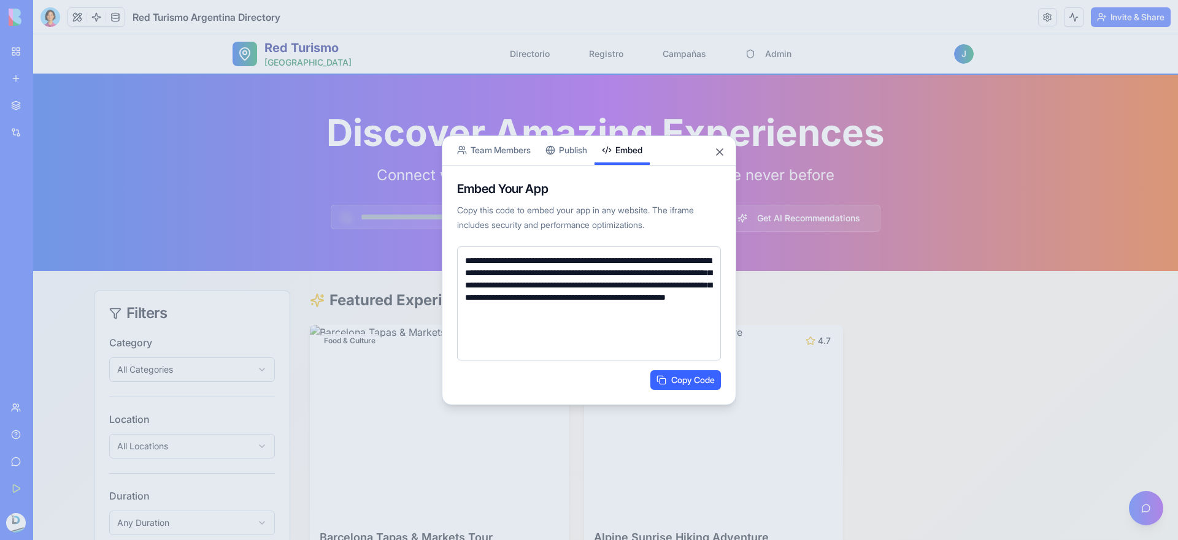
click at [626, 159] on button "Embed" at bounding box center [621, 150] width 55 height 29
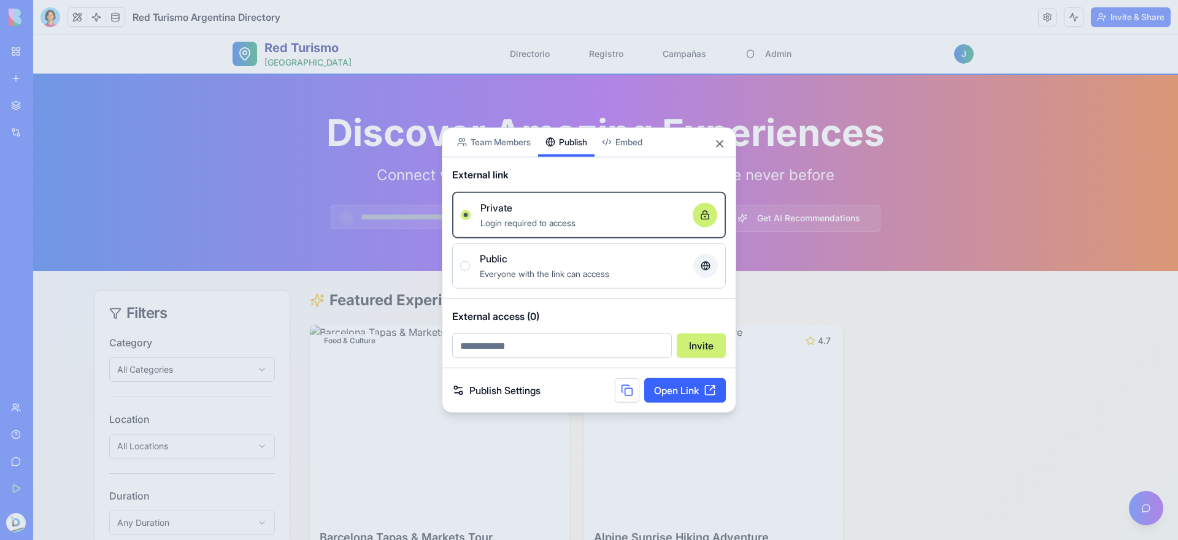
click at [564, 150] on div "Share App Team Members Publish Embed External link Private Login required to ac…" at bounding box center [589, 270] width 294 height 286
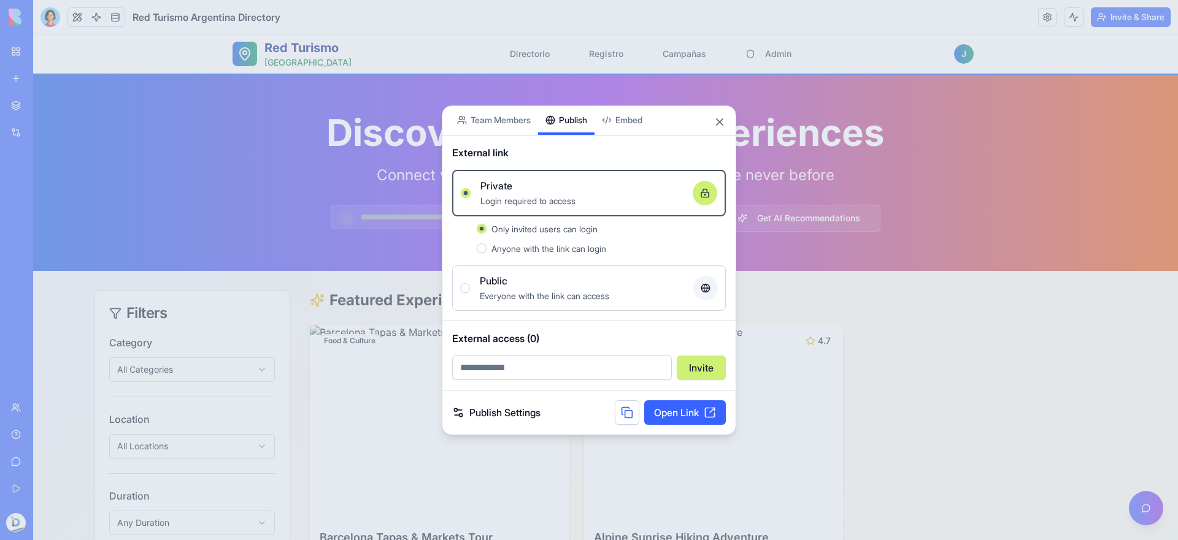
click at [582, 285] on div "Public" at bounding box center [582, 281] width 204 height 15
click at [470, 285] on button "Public Everyone with the link can access" at bounding box center [465, 288] width 10 height 10
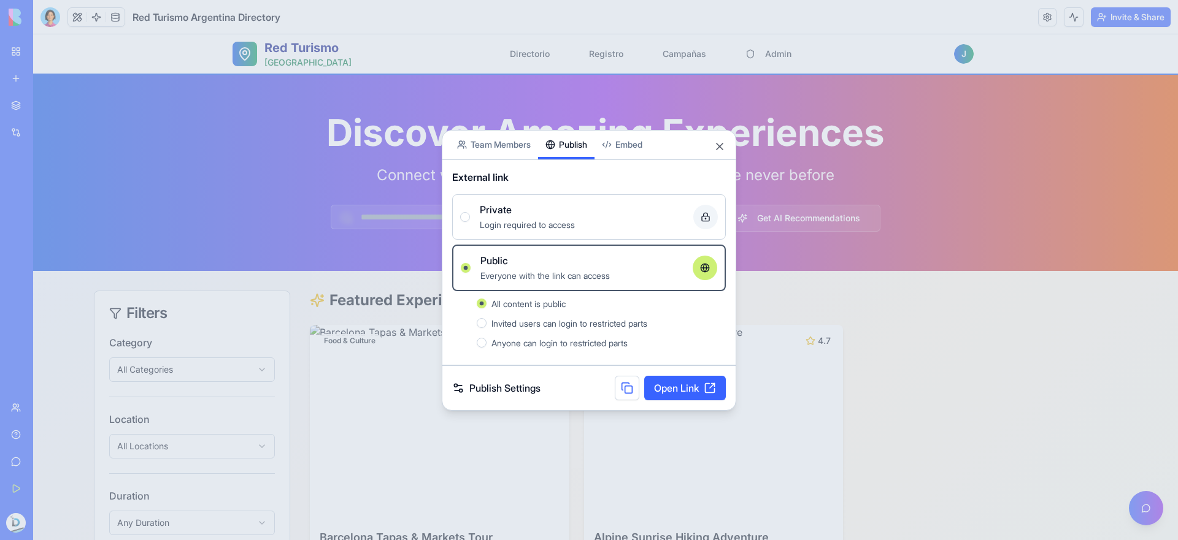
click at [524, 393] on link "Publish Settings" at bounding box center [496, 388] width 88 height 15
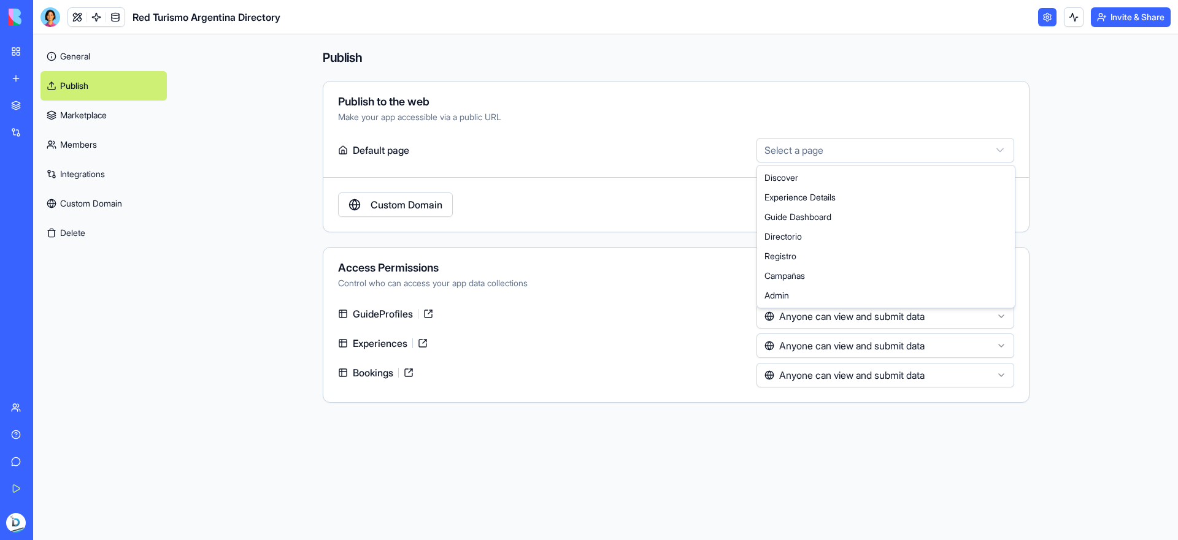
click at [774, 140] on html "**********" at bounding box center [589, 270] width 1178 height 540
click at [623, 160] on html "**********" at bounding box center [589, 270] width 1178 height 540
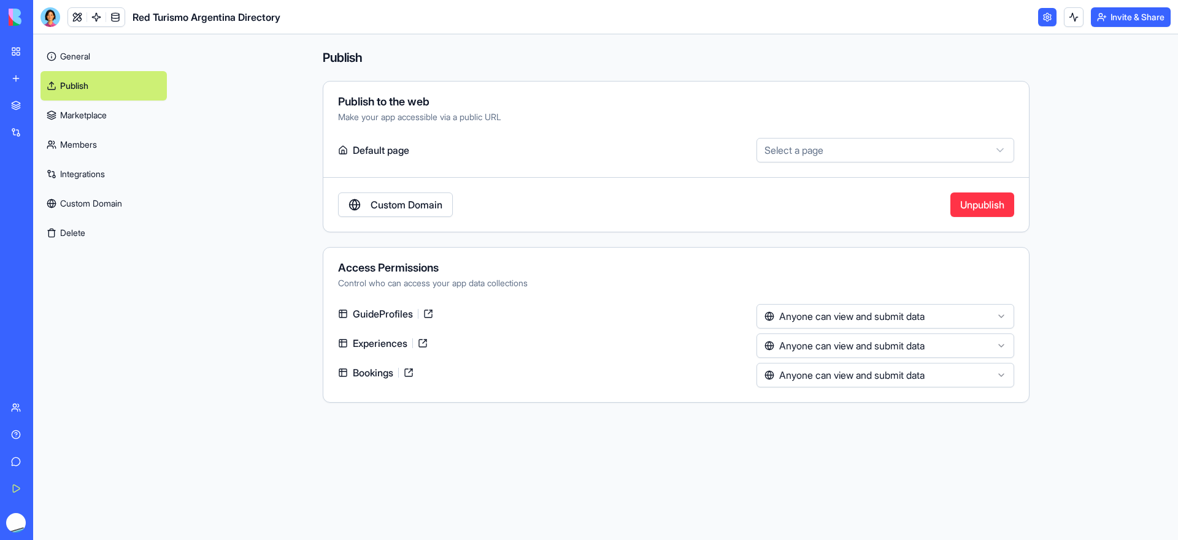
click at [412, 203] on link "Custom Domain" at bounding box center [395, 205] width 115 height 25
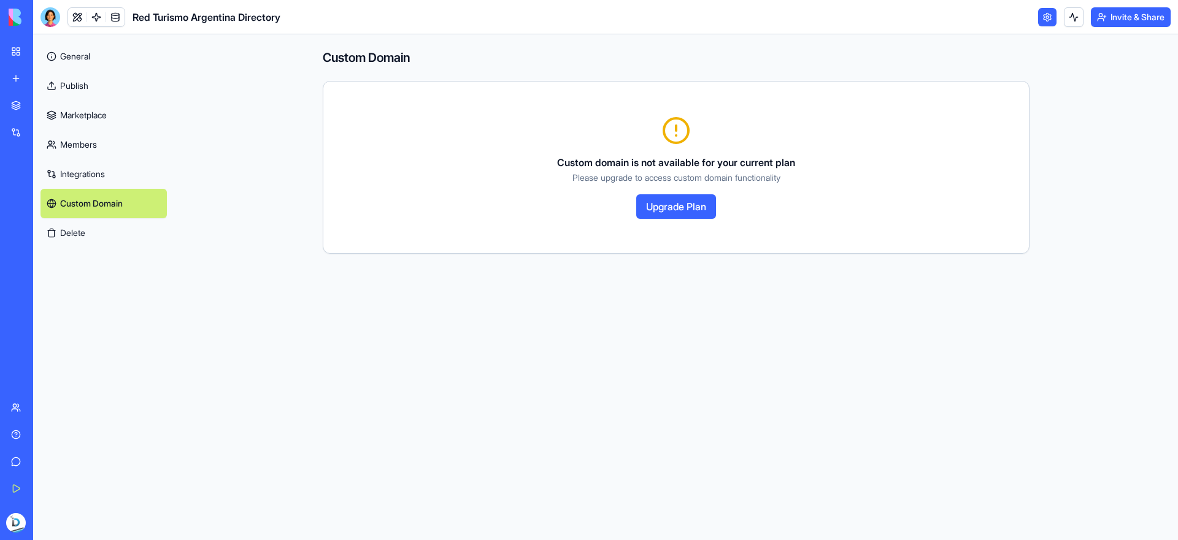
click at [681, 219] on div "Custom domain is not available for your current plan Please upgrade to access c…" at bounding box center [675, 167] width 705 height 142
click at [680, 212] on button "Upgrade Plan" at bounding box center [676, 206] width 80 height 25
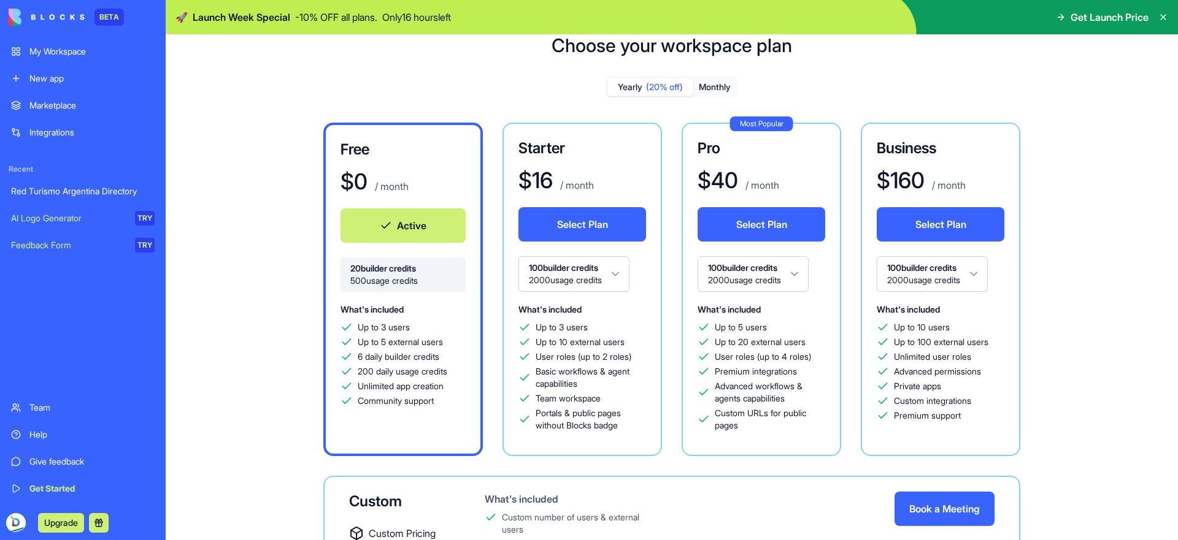
scroll to position [37, 0]
click at [724, 87] on button "Monthly" at bounding box center [714, 88] width 43 height 18
click at [647, 86] on span "(20% off)" at bounding box center [664, 88] width 37 height 12
click at [762, 182] on p "/ month" at bounding box center [761, 186] width 36 height 15
click at [43, 12] on img at bounding box center [47, 17] width 76 height 17
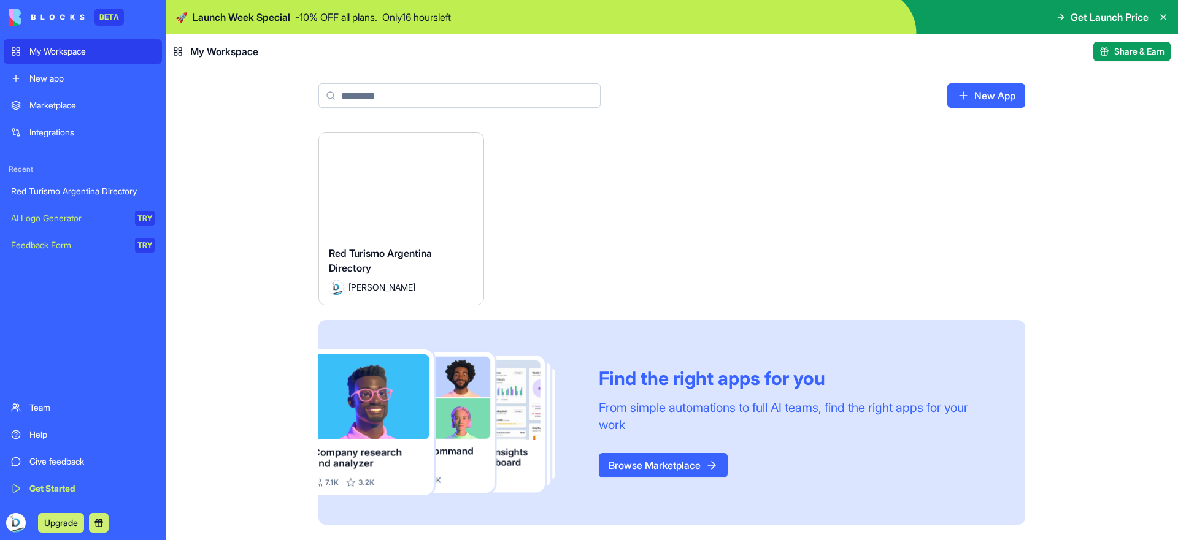
click at [435, 223] on div "Launch" at bounding box center [401, 184] width 164 height 103
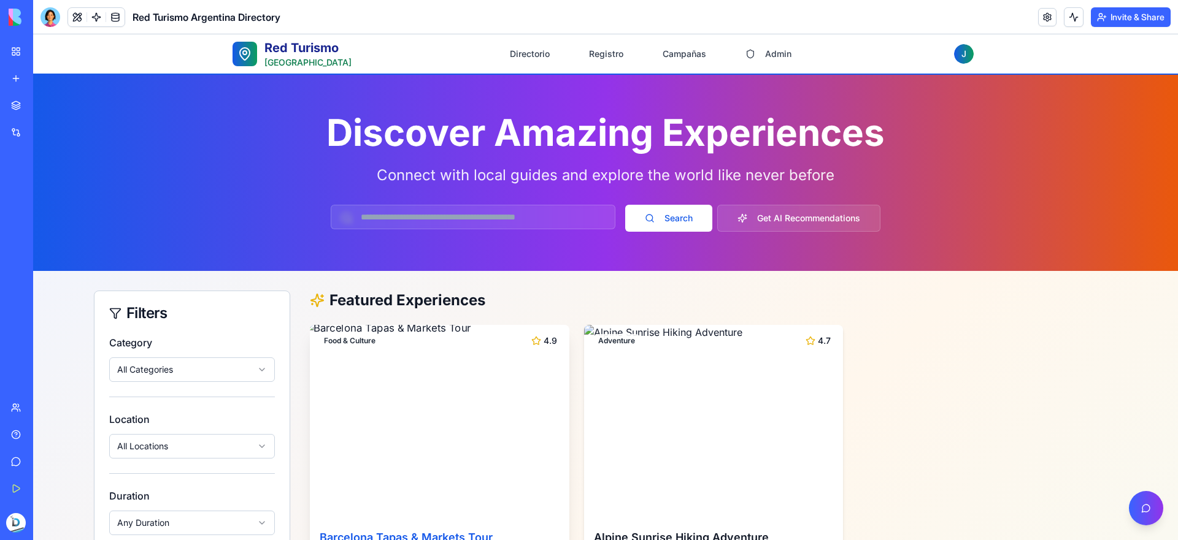
click at [415, 386] on img at bounding box center [439, 422] width 272 height 204
click at [123, 19] on link at bounding box center [115, 17] width 18 height 18
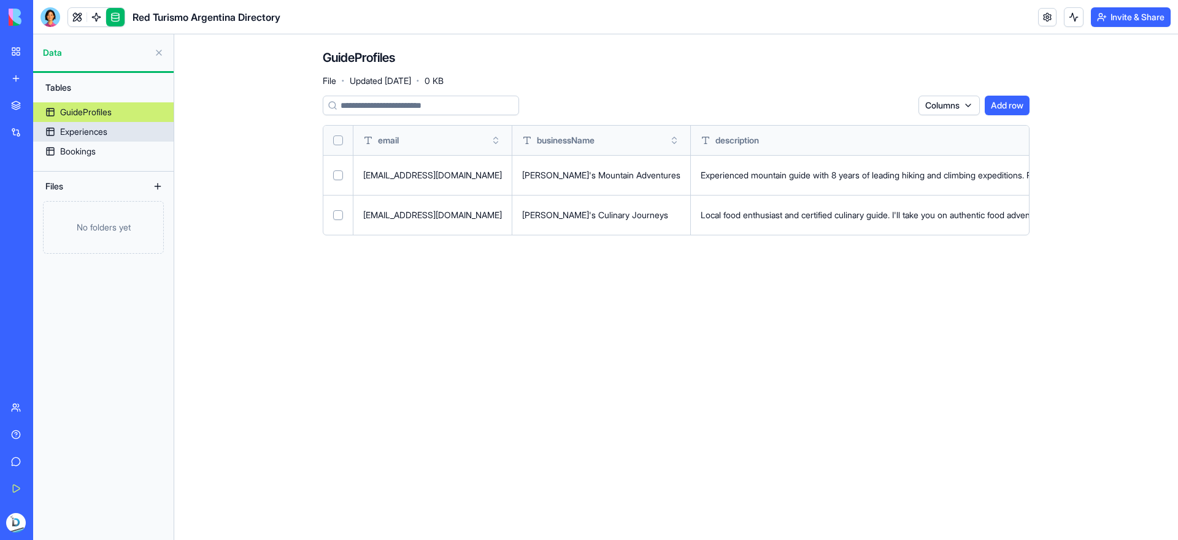
click at [110, 135] on link "Experiences" at bounding box center [103, 132] width 140 height 20
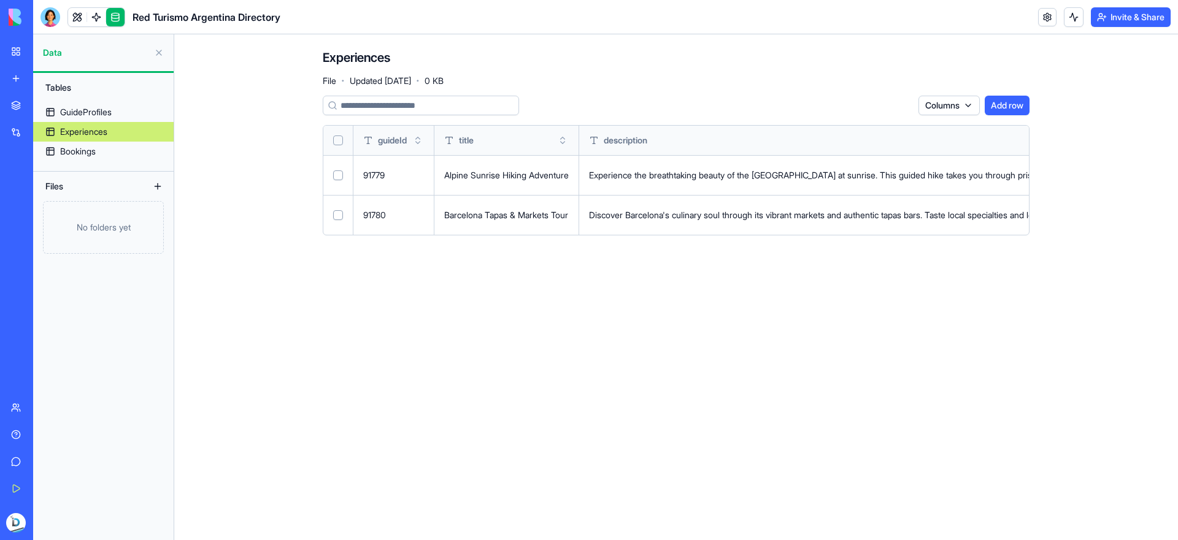
click at [989, 98] on button "Add row" at bounding box center [1007, 106] width 45 height 20
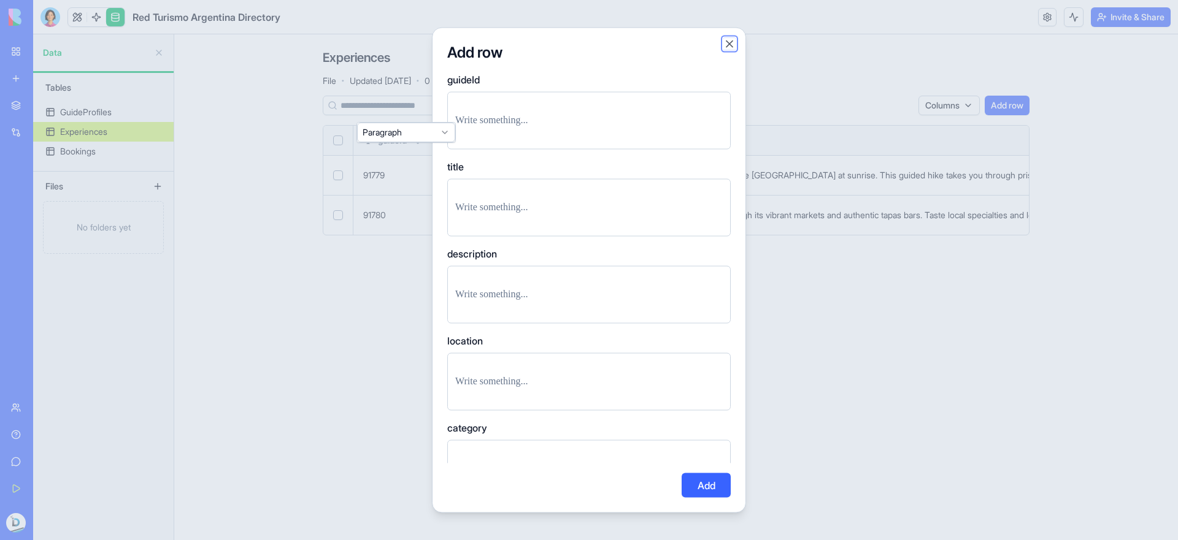
click at [729, 42] on button "Close" at bounding box center [729, 43] width 12 height 12
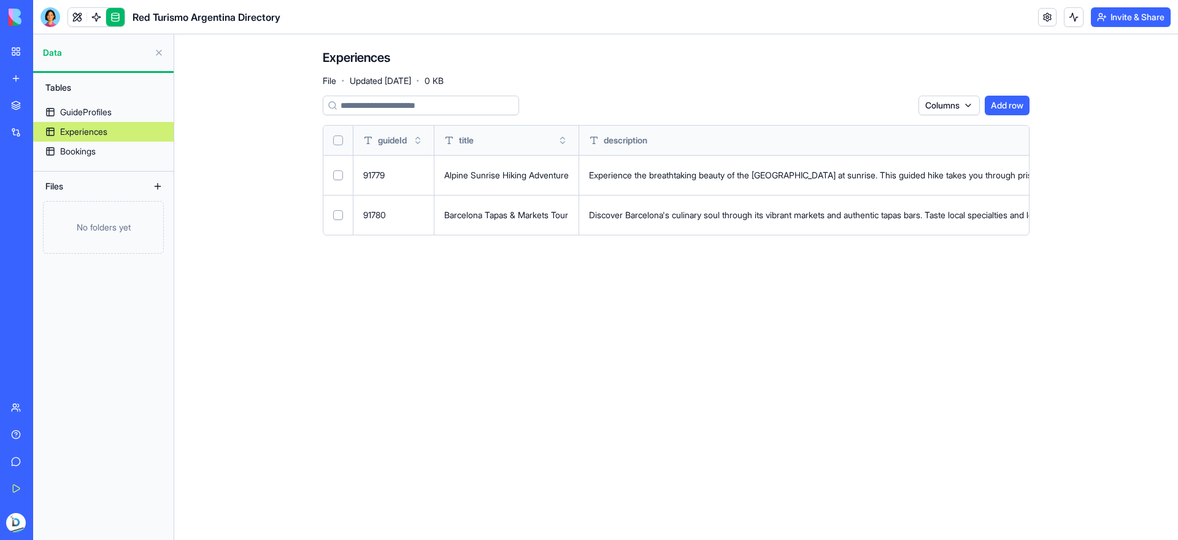
click at [109, 229] on div "No folders yet" at bounding box center [103, 227] width 121 height 53
click at [155, 185] on button at bounding box center [158, 187] width 20 height 20
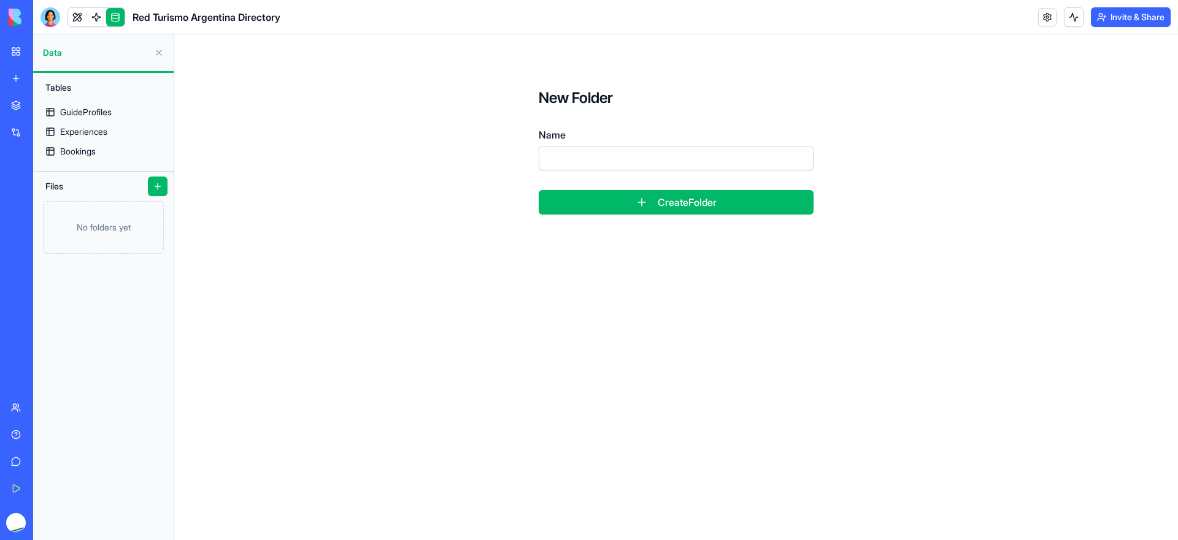
click at [630, 168] on input "Name" at bounding box center [676, 158] width 275 height 25
click at [529, 139] on form "New Folder Name Create Folder" at bounding box center [675, 151] width 353 height 205
click at [159, 190] on button at bounding box center [158, 187] width 20 height 20
click at [132, 228] on div "No folders yet" at bounding box center [103, 227] width 121 height 53
click at [598, 152] on input "Name" at bounding box center [676, 158] width 275 height 25
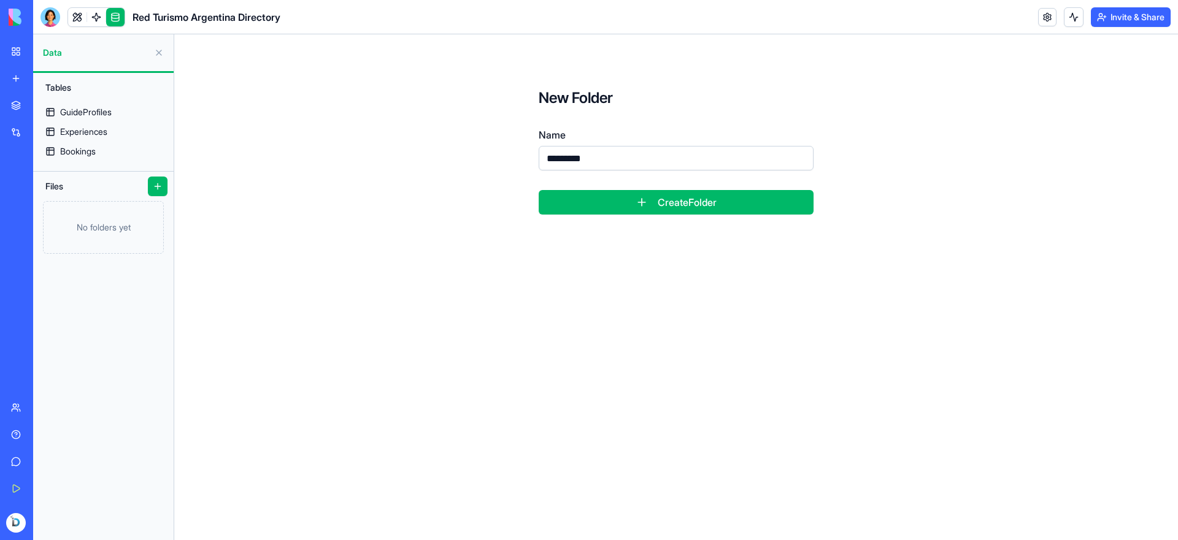
type input "*********"
click at [789, 207] on button "Create Folder" at bounding box center [676, 202] width 275 height 25
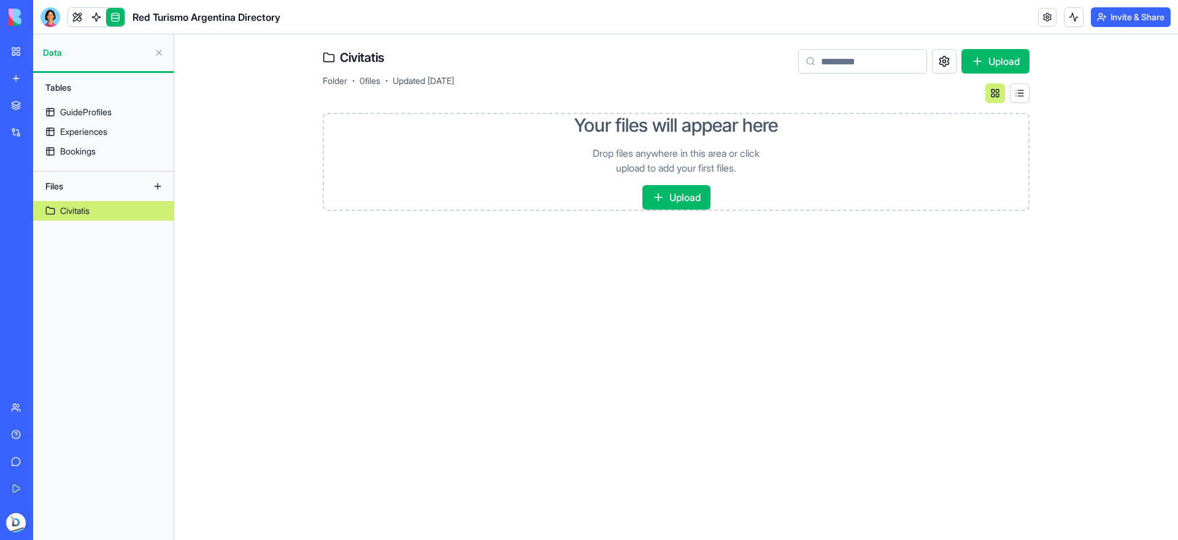
click at [658, 200] on button "Upload" at bounding box center [676, 197] width 68 height 25
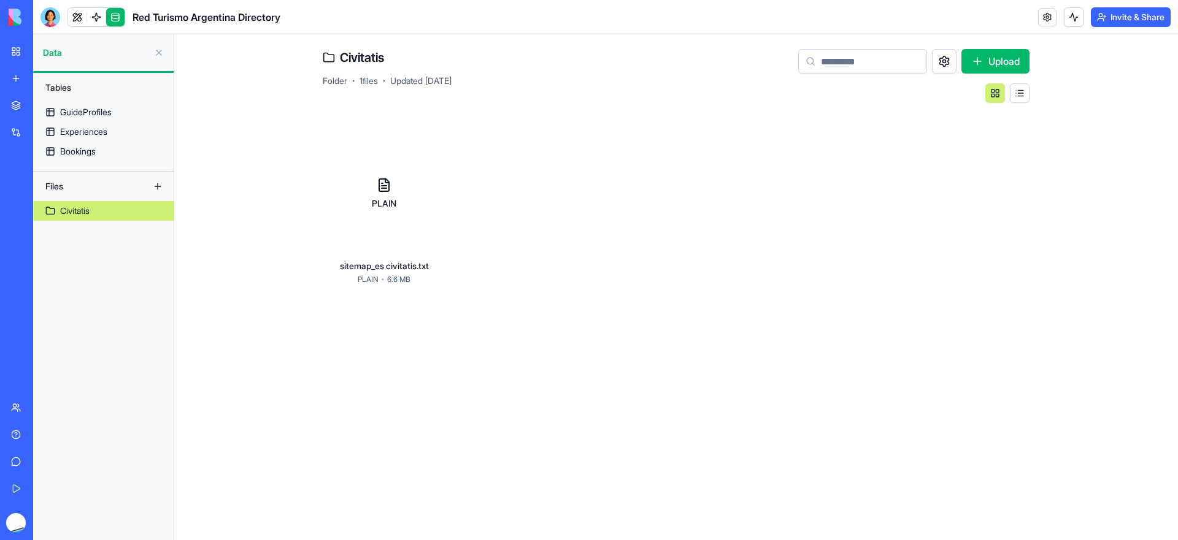
click at [996, 61] on button "Upload" at bounding box center [995, 61] width 68 height 25
click at [87, 125] on link "Experiences" at bounding box center [103, 132] width 140 height 20
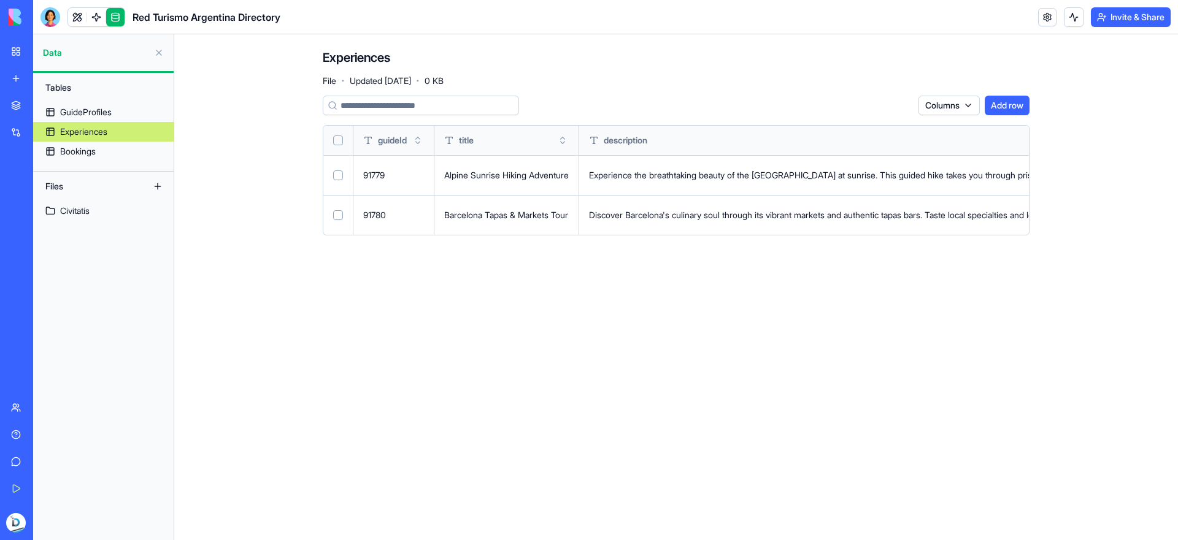
click at [1075, 21] on button at bounding box center [1074, 17] width 20 height 20
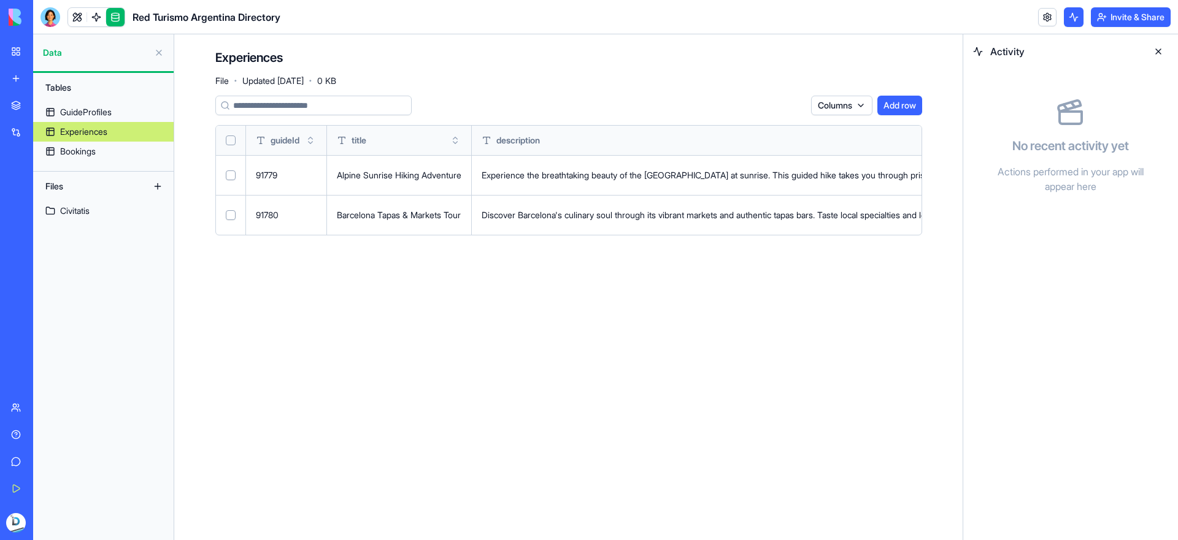
click at [231, 138] on button "Select all" at bounding box center [231, 141] width 10 height 10
click at [231, 144] on button "Select all" at bounding box center [231, 141] width 10 height 10
click at [156, 59] on button at bounding box center [159, 53] width 20 height 20
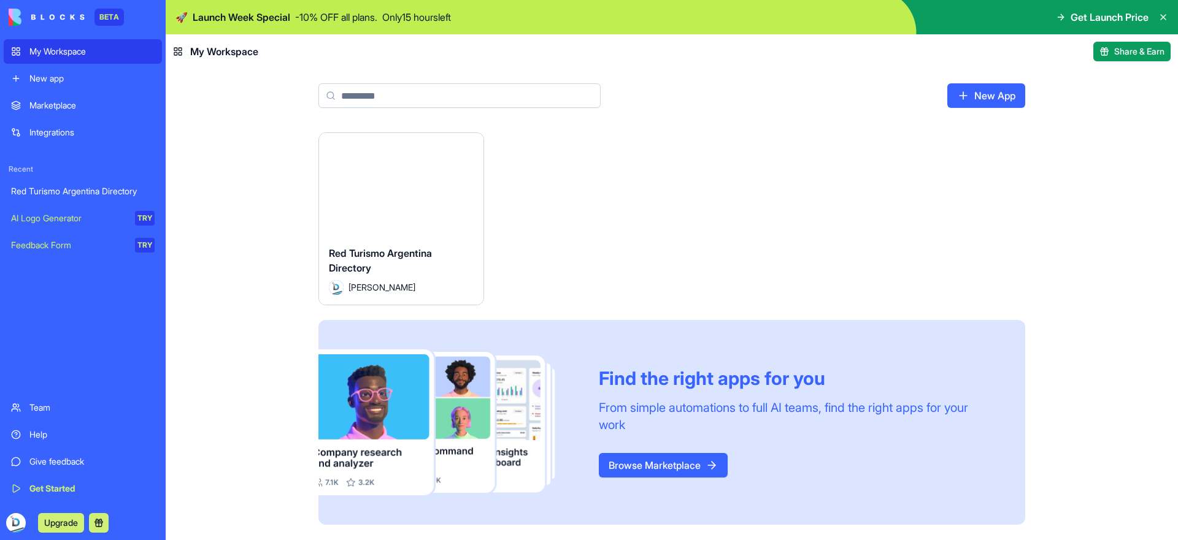
click at [409, 166] on div "Launch" at bounding box center [401, 184] width 164 height 103
